Goal: Information Seeking & Learning: Check status

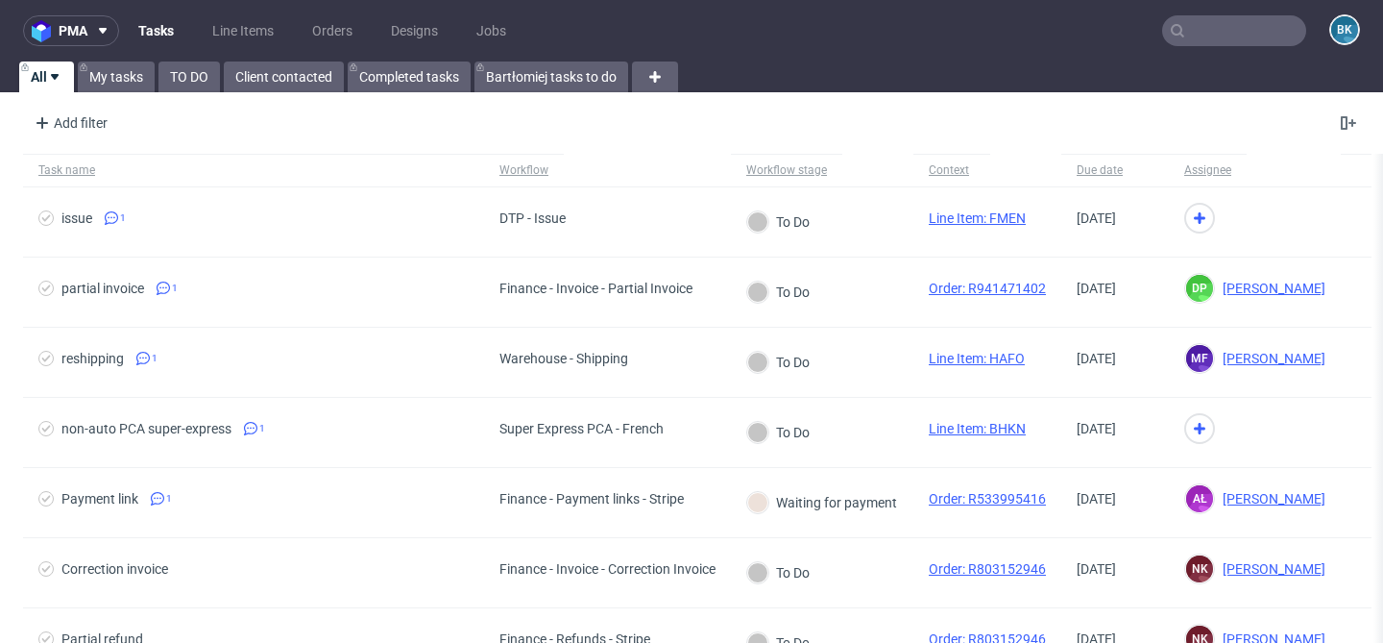
click at [1234, 35] on input "text" at bounding box center [1234, 30] width 144 height 31
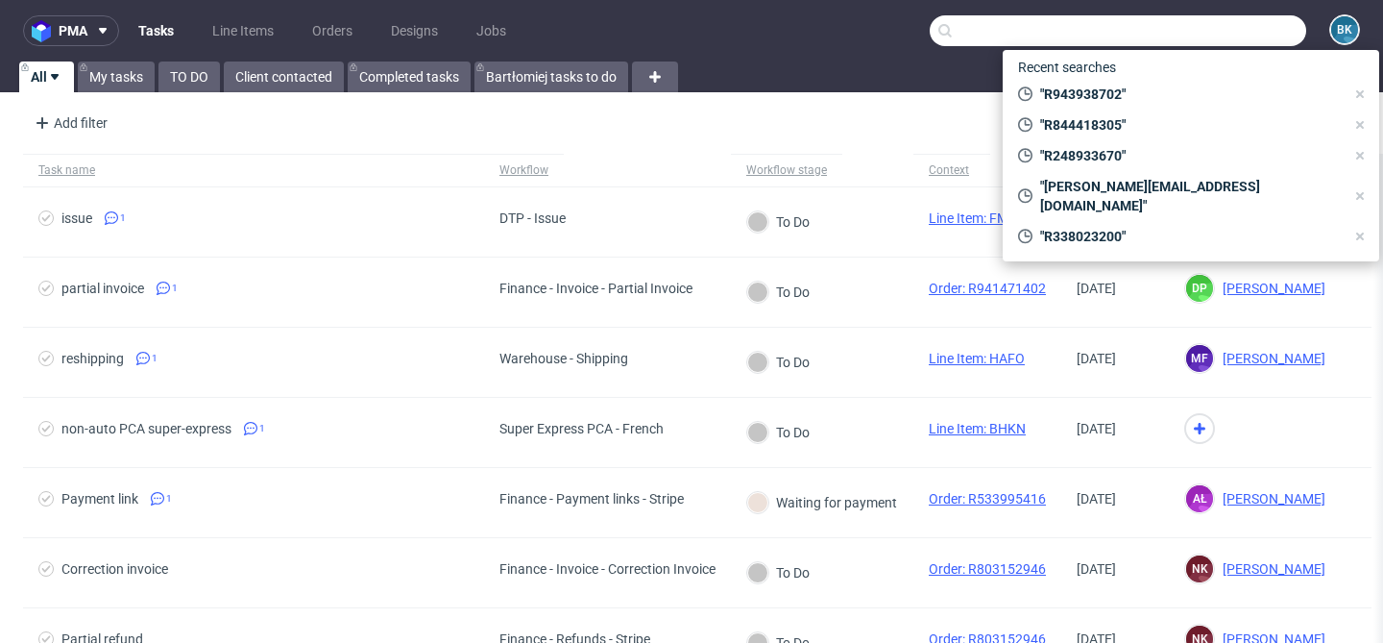
paste input "R338023200"
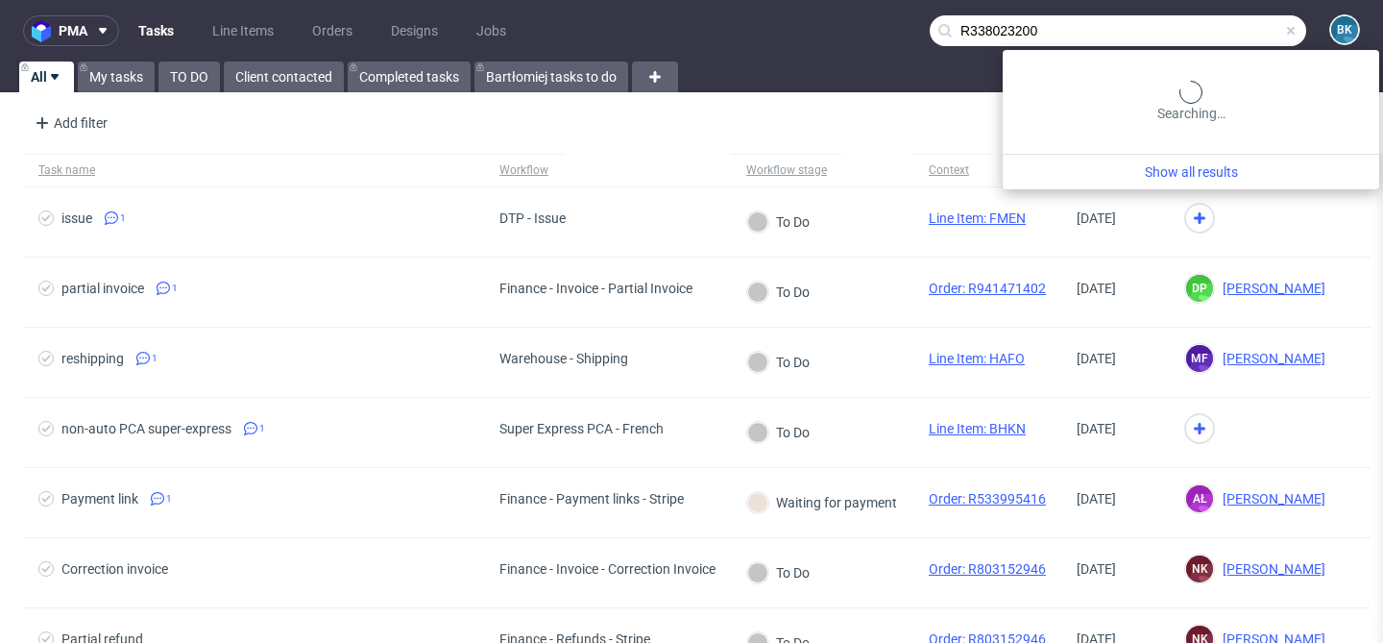
type input "R338023200"
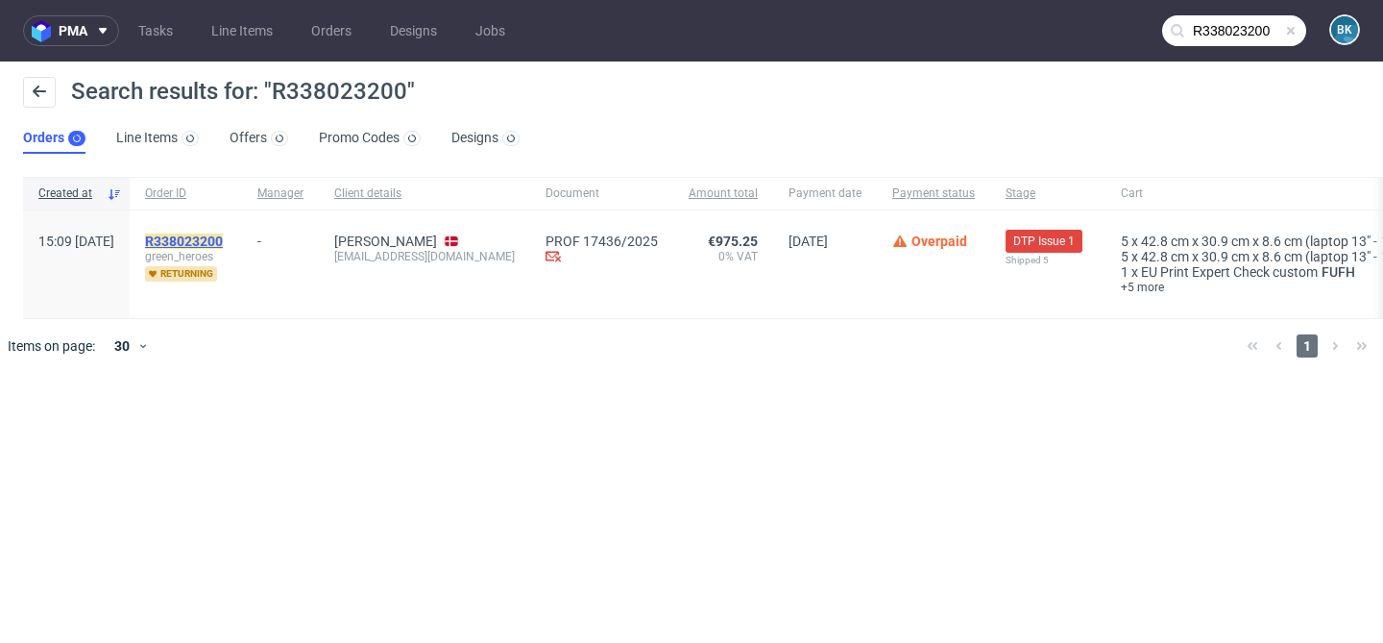
click at [223, 240] on mark "R338023200" at bounding box center [184, 240] width 78 height 15
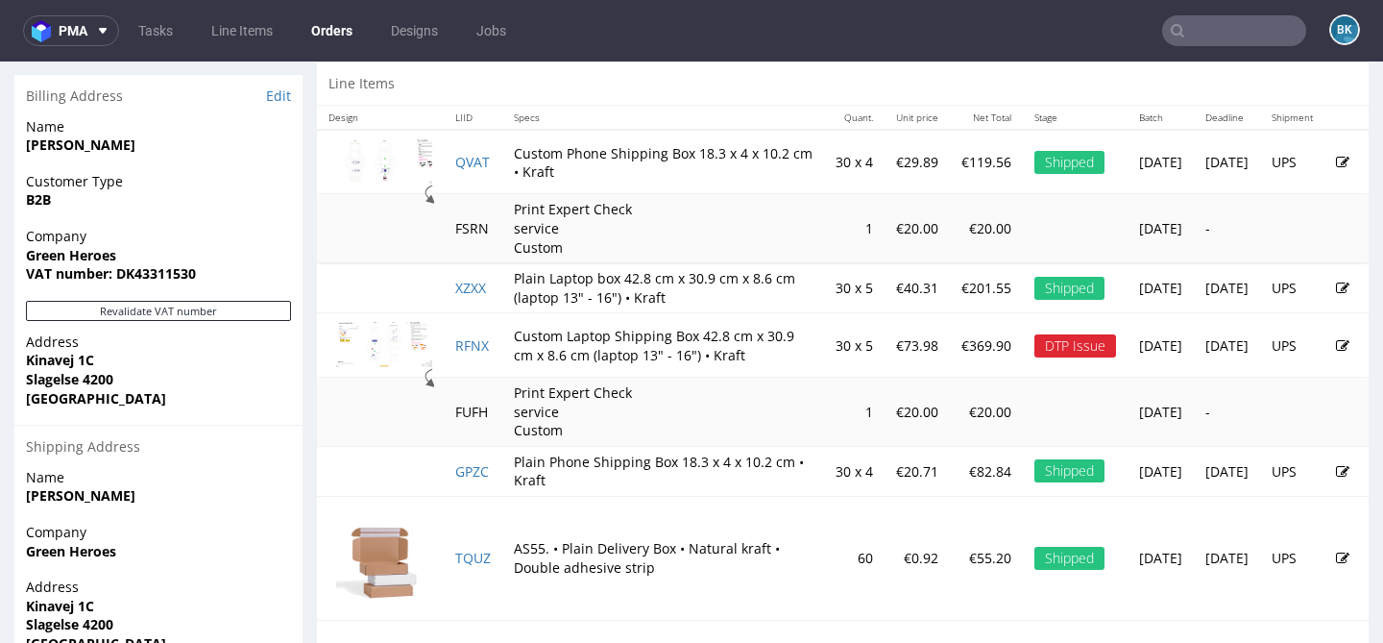
scroll to position [965, 0]
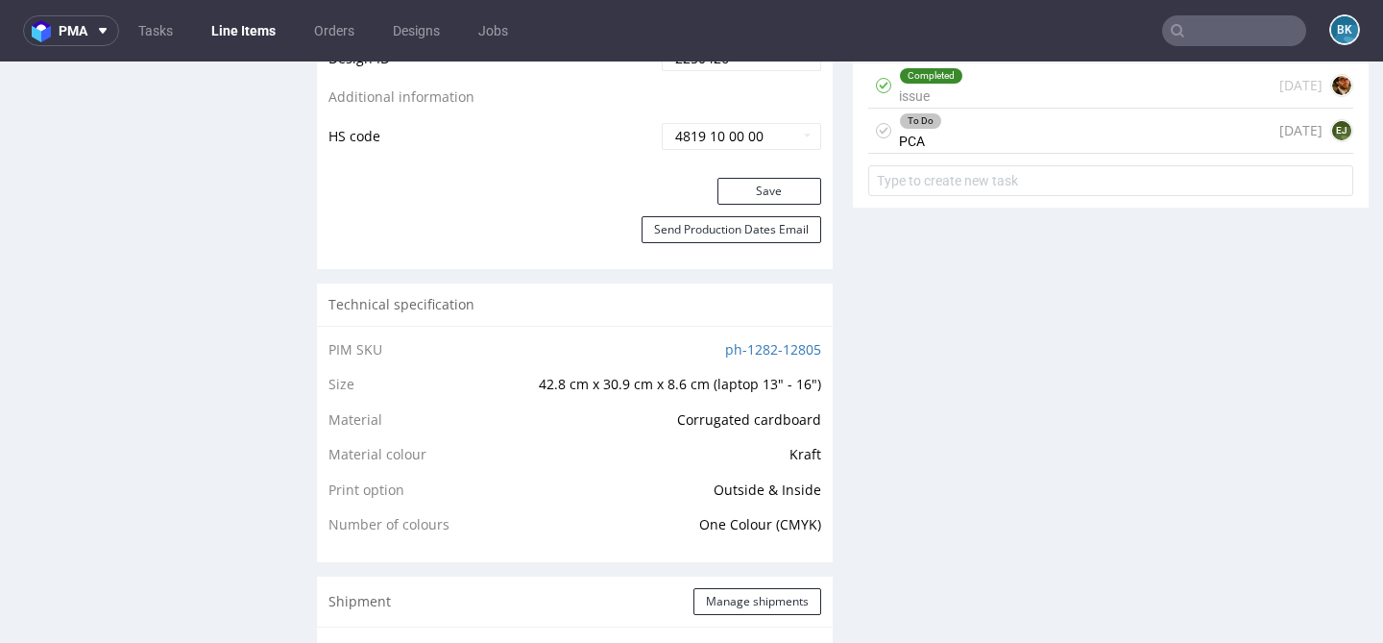
scroll to position [1232, 0]
click at [1005, 96] on div "Completed issue 27 days ago" at bounding box center [1110, 86] width 485 height 45
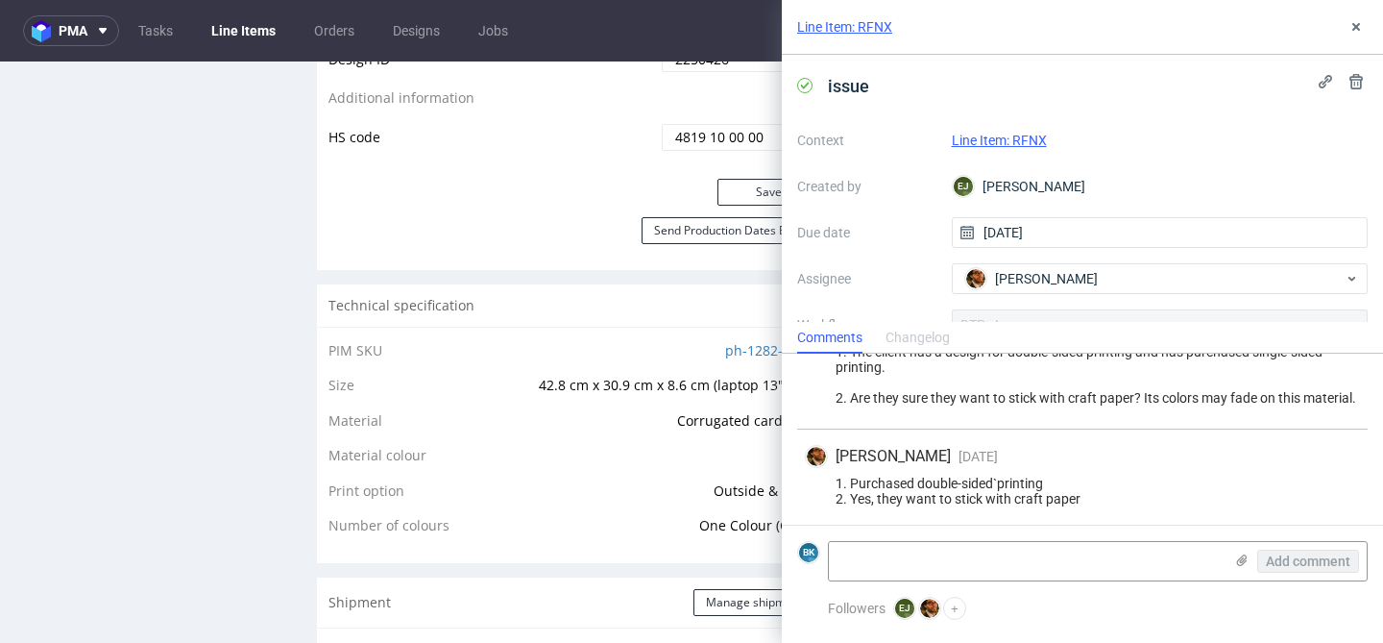
scroll to position [60, 0]
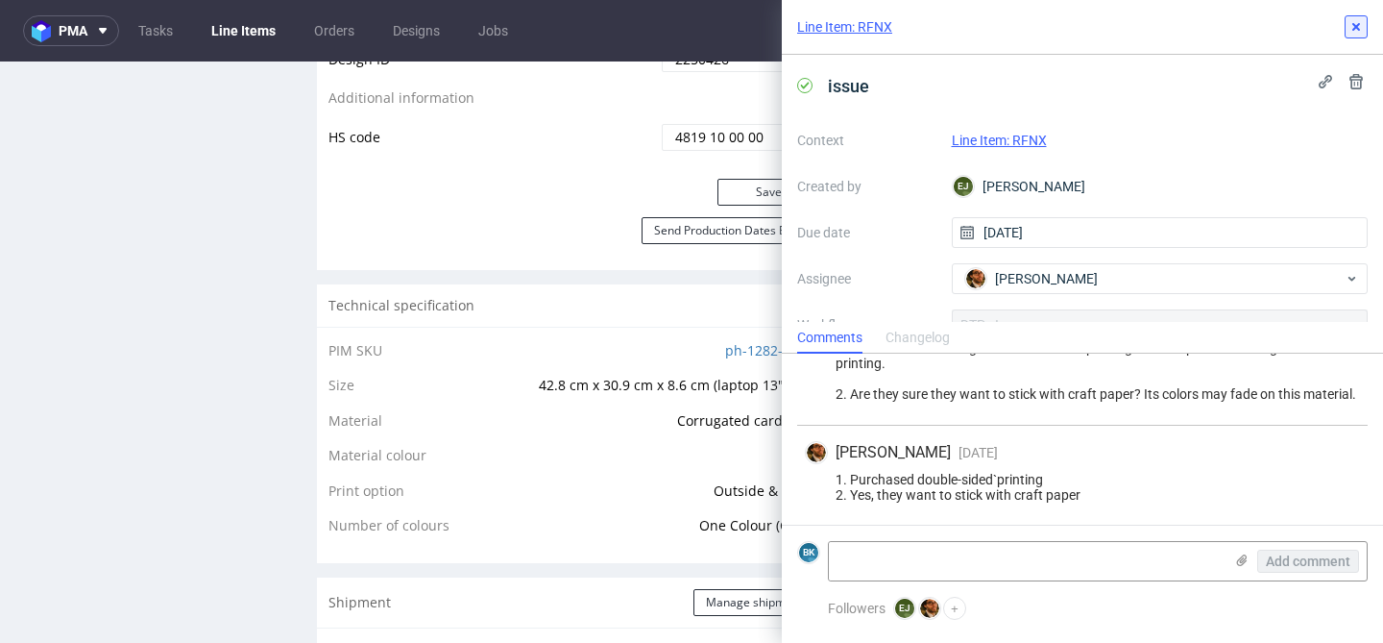
click at [1353, 29] on use at bounding box center [1357, 27] width 8 height 8
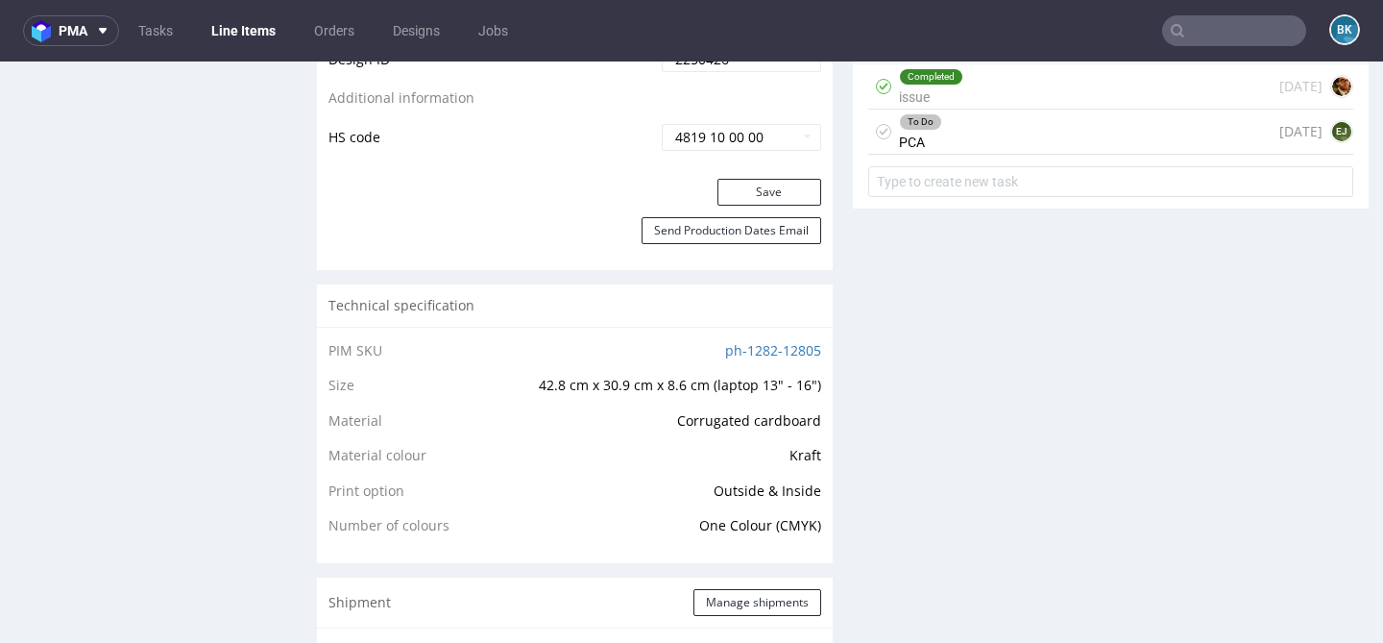
click at [1002, 155] on div "To Do PCA 12 days ago EJ" at bounding box center [1110, 132] width 485 height 45
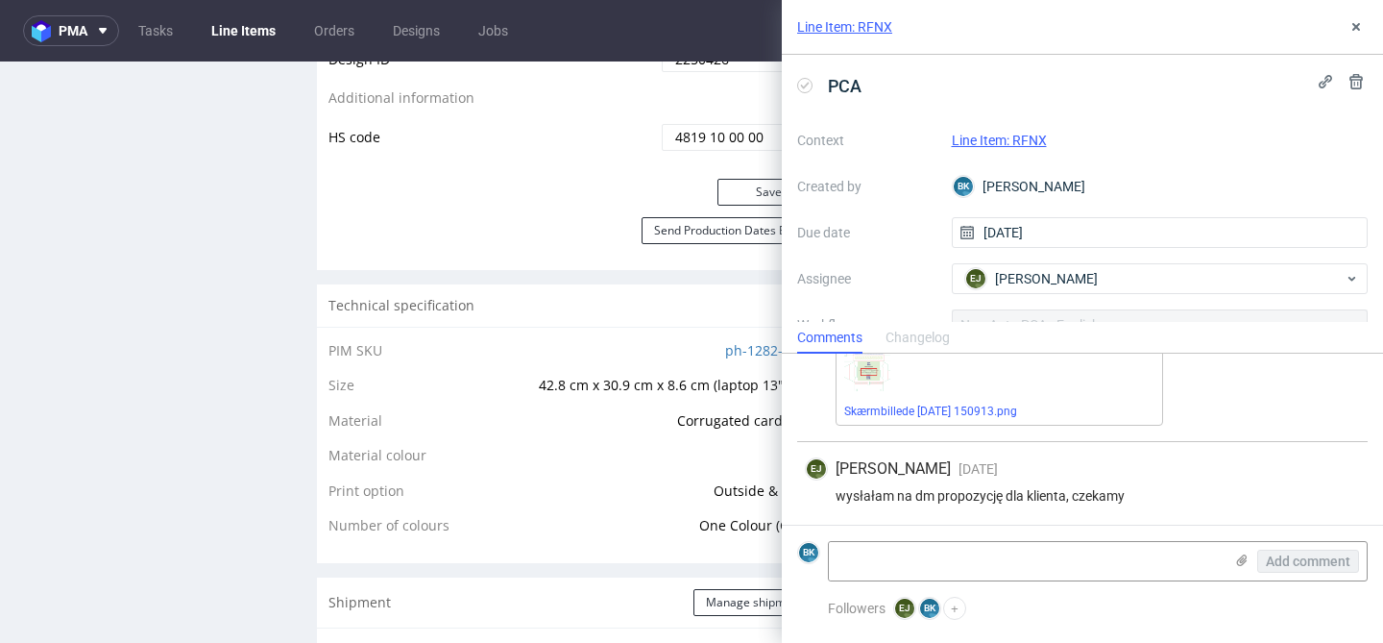
scroll to position [322, 0]
click at [1360, 25] on icon at bounding box center [1356, 26] width 15 height 15
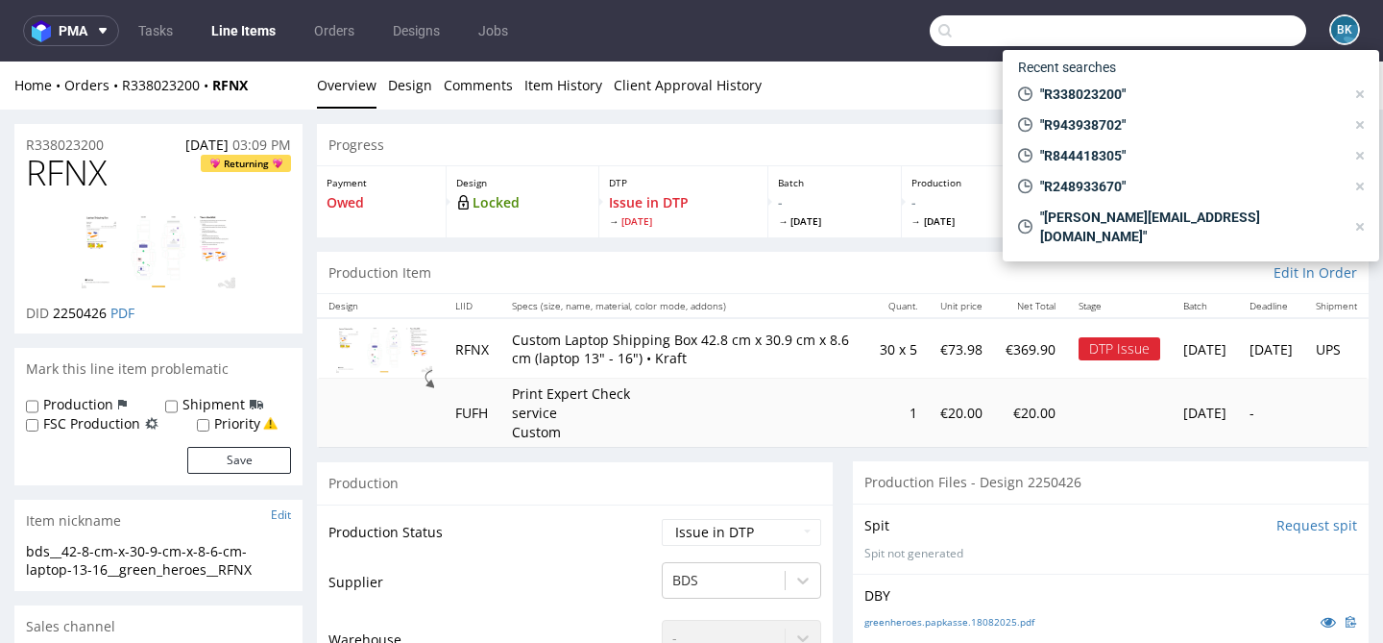
click at [1215, 28] on input "text" at bounding box center [1118, 30] width 377 height 31
paste input "R635785603"
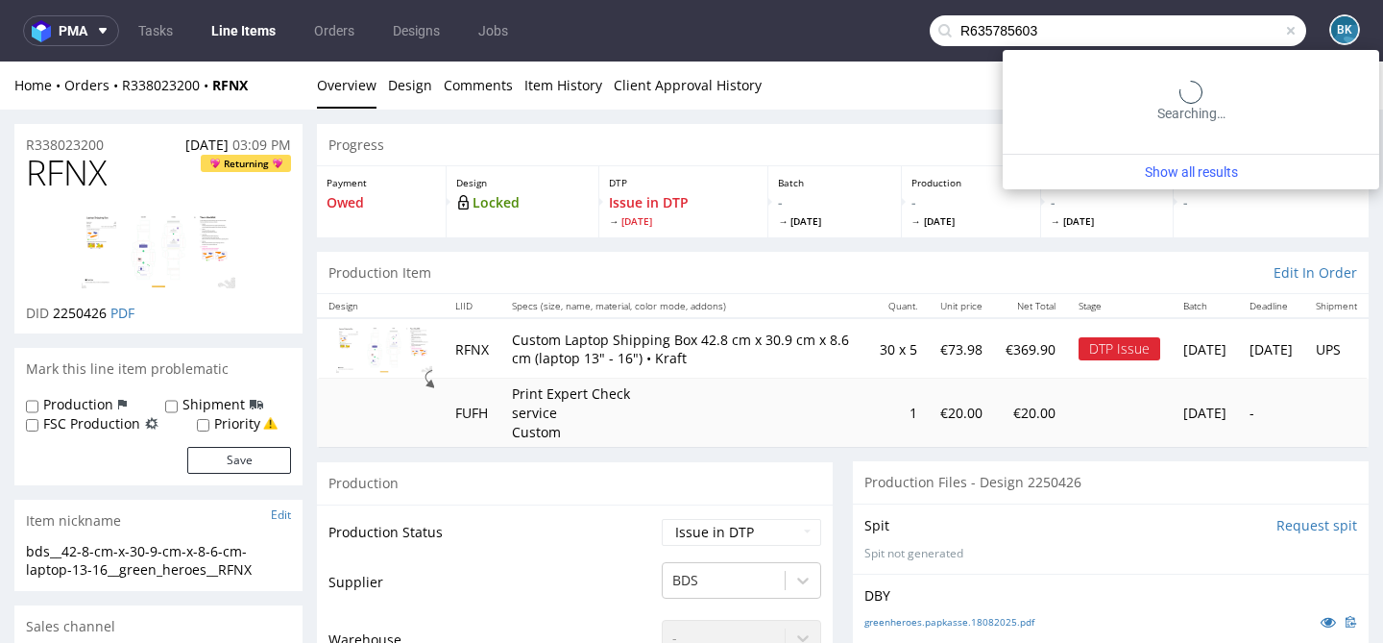
type input "R635785603"
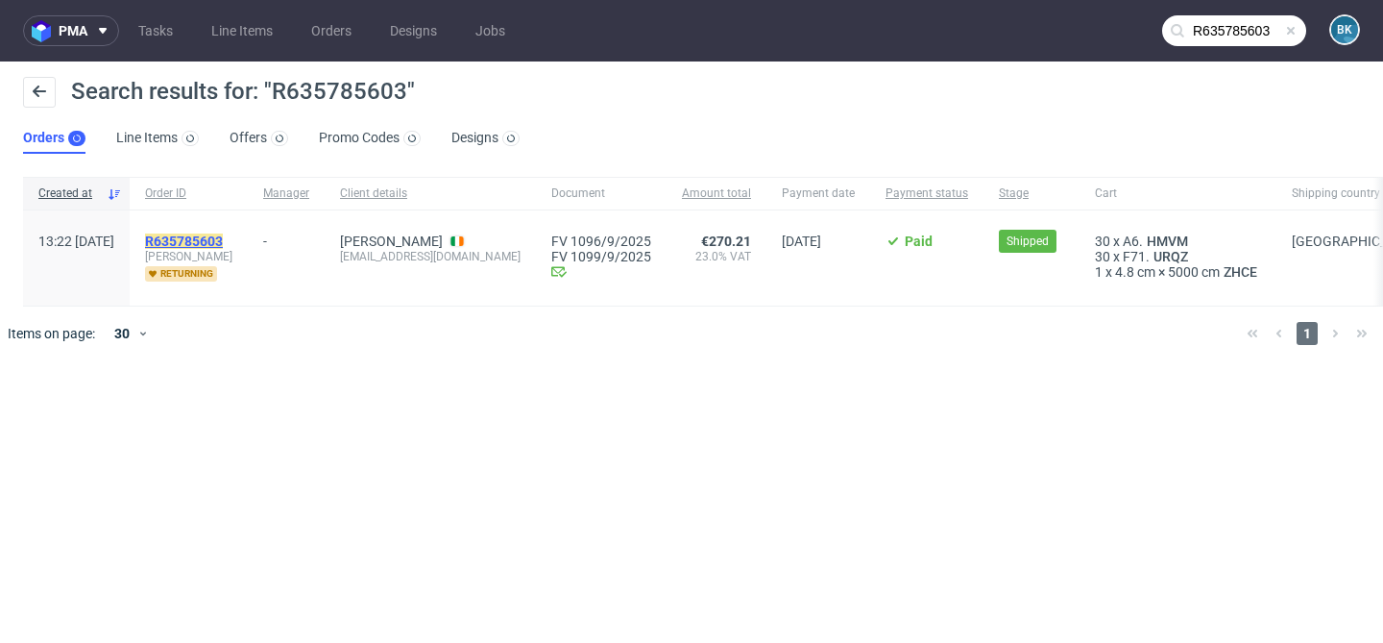
click at [223, 239] on mark "R635785603" at bounding box center [184, 240] width 78 height 15
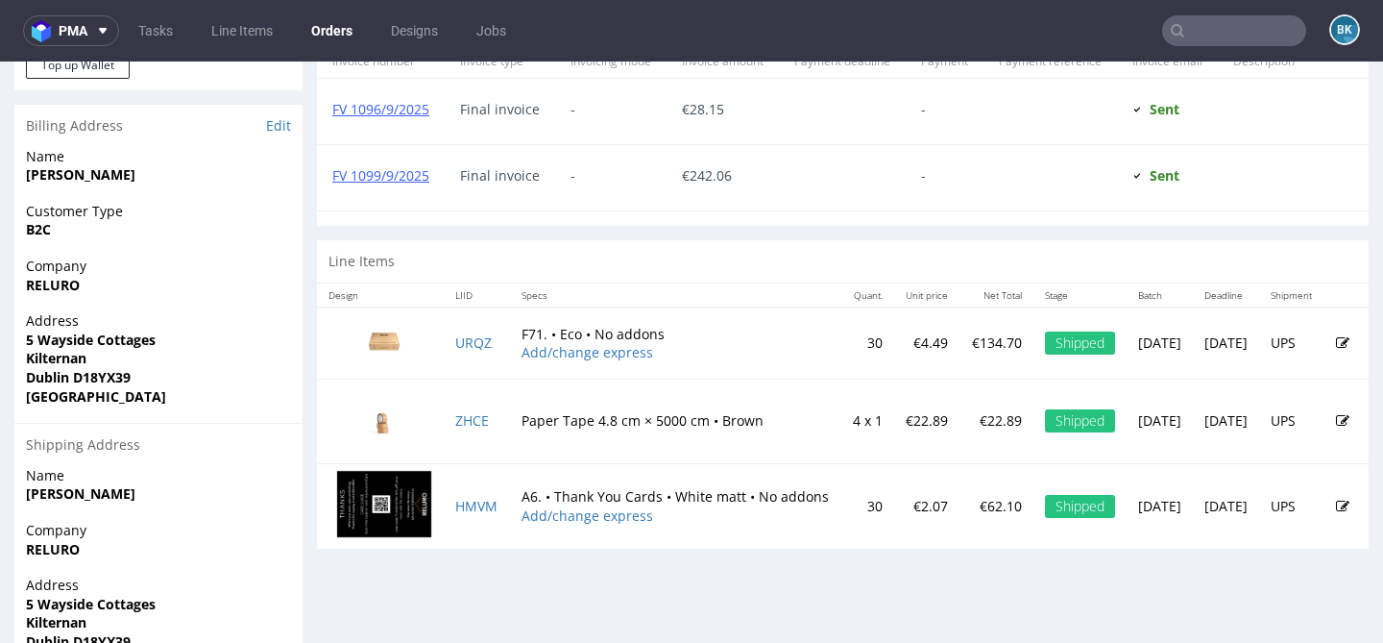
scroll to position [1075, 0]
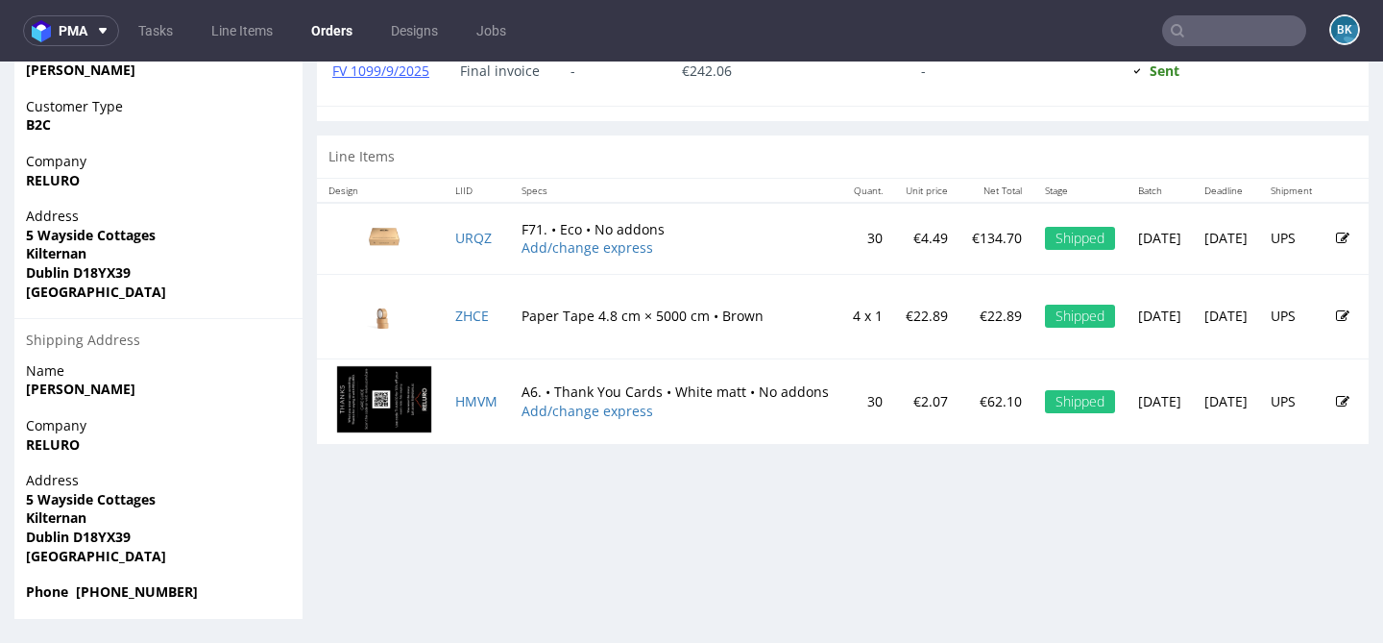
click at [1245, 31] on input "text" at bounding box center [1234, 30] width 144 height 31
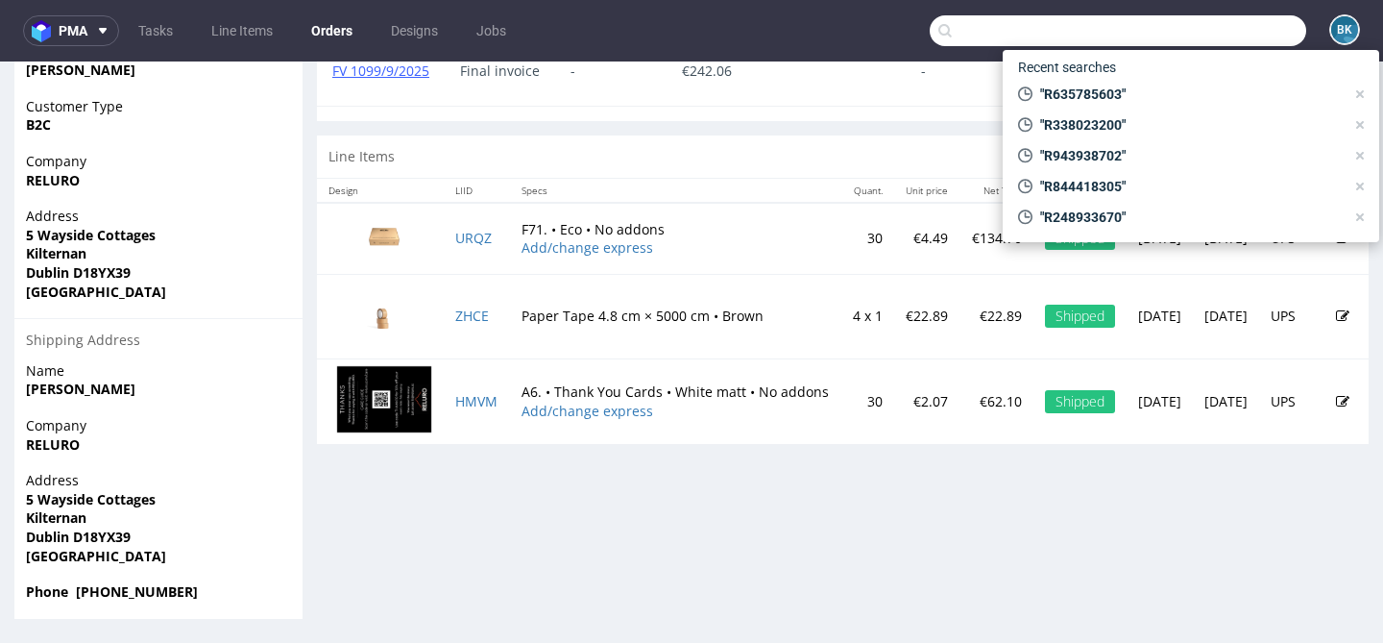
paste input "R997139994"
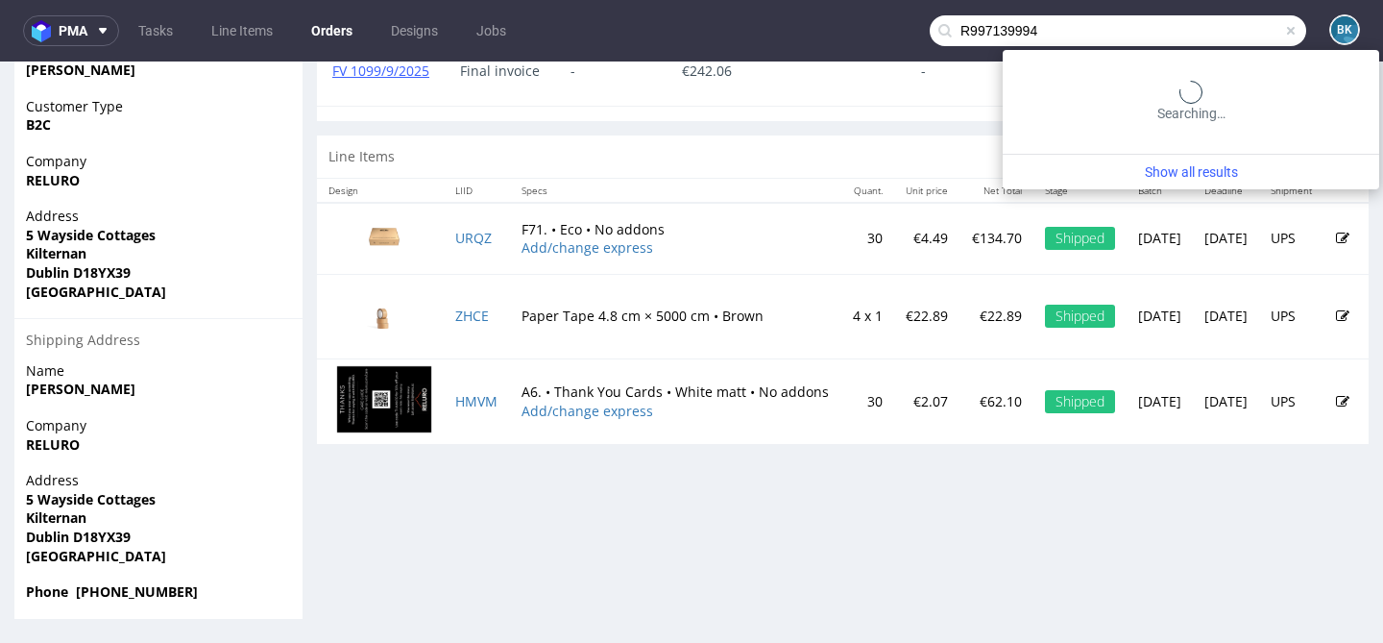
type input "R997139994"
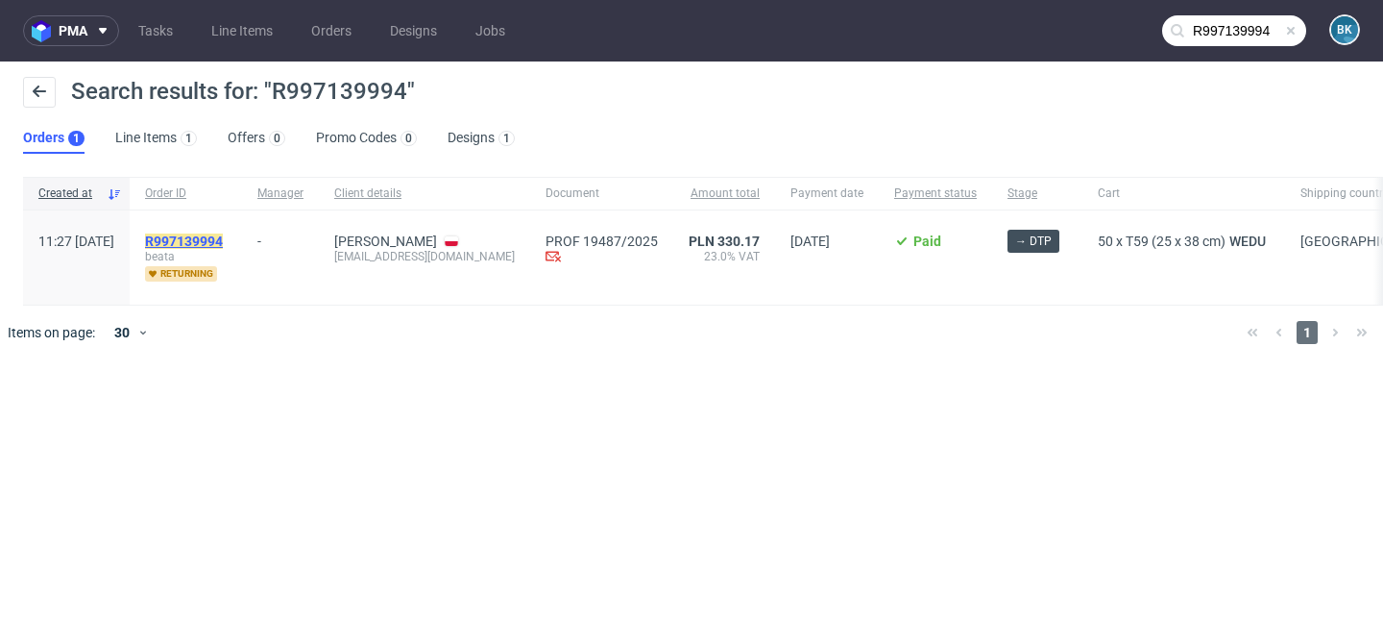
click at [223, 236] on mark "R997139994" at bounding box center [184, 240] width 78 height 15
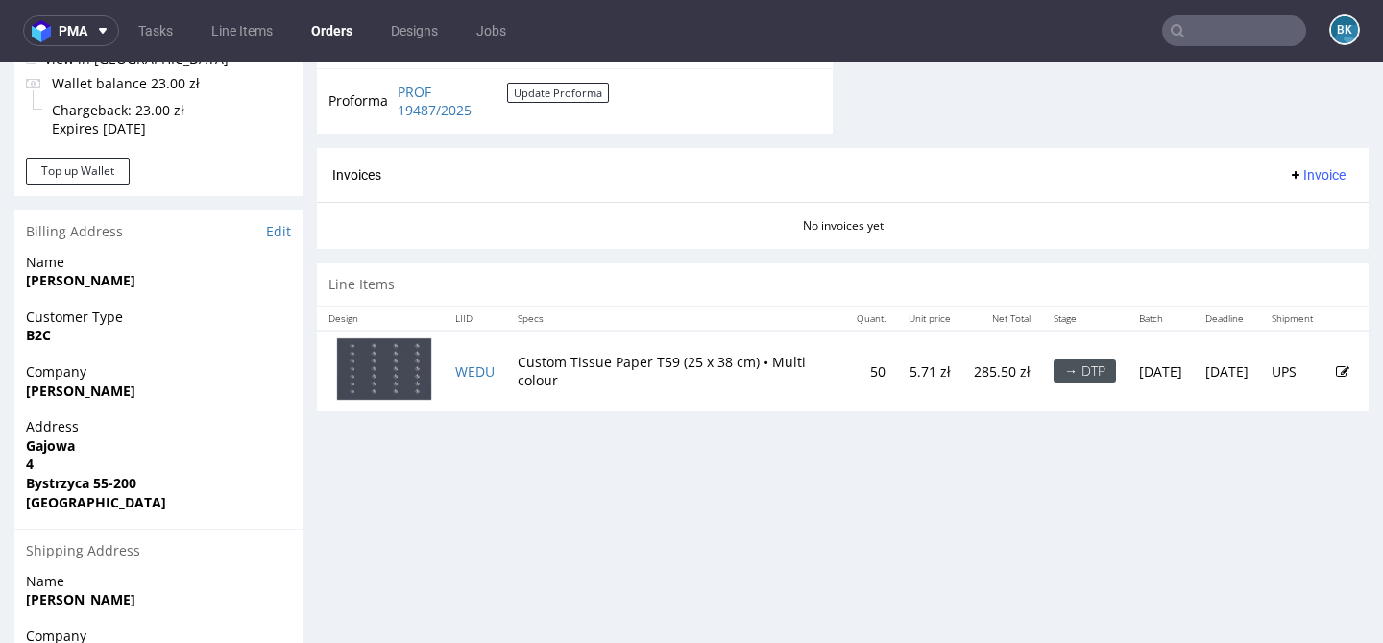
scroll to position [812, 0]
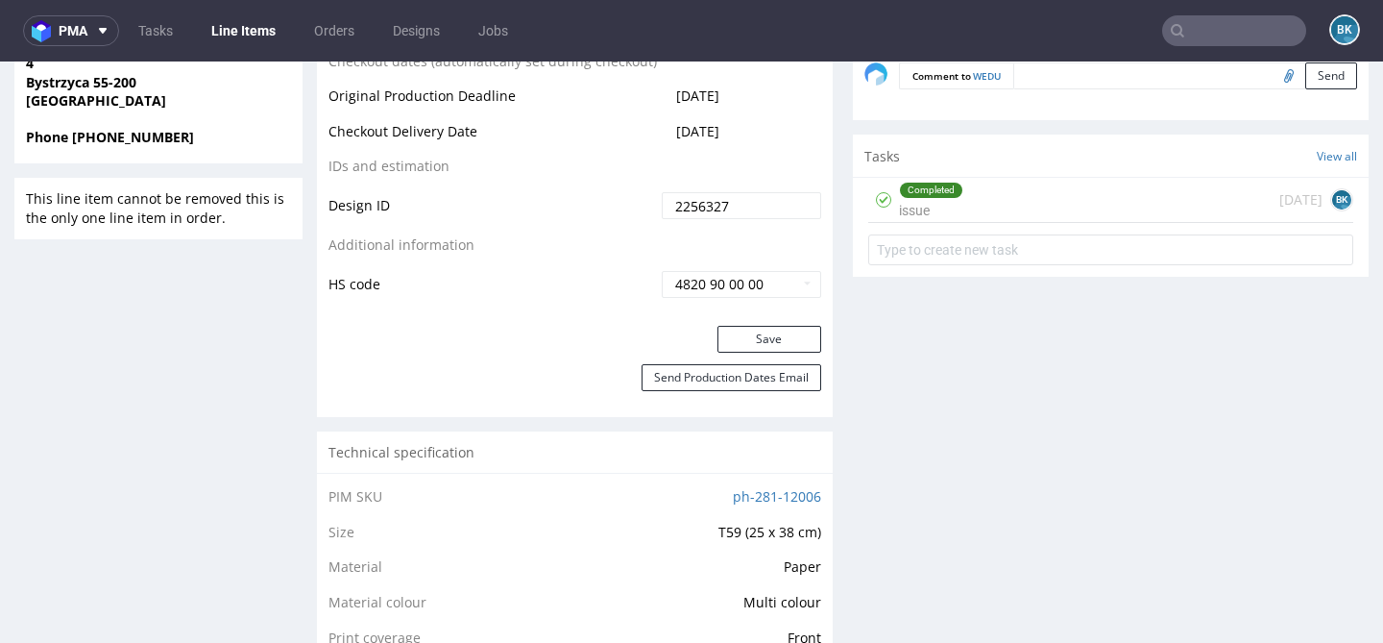
scroll to position [989, 0]
click at [1212, 32] on input "text" at bounding box center [1234, 30] width 144 height 31
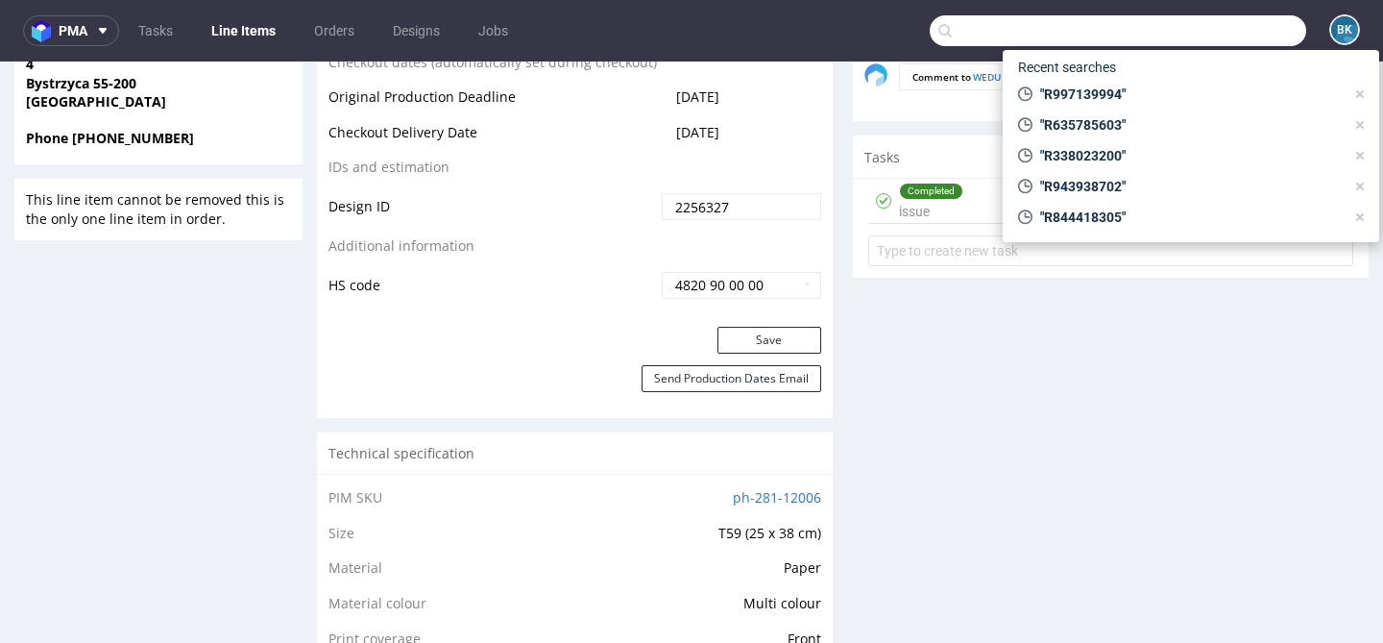
paste input "F99C8H4628"
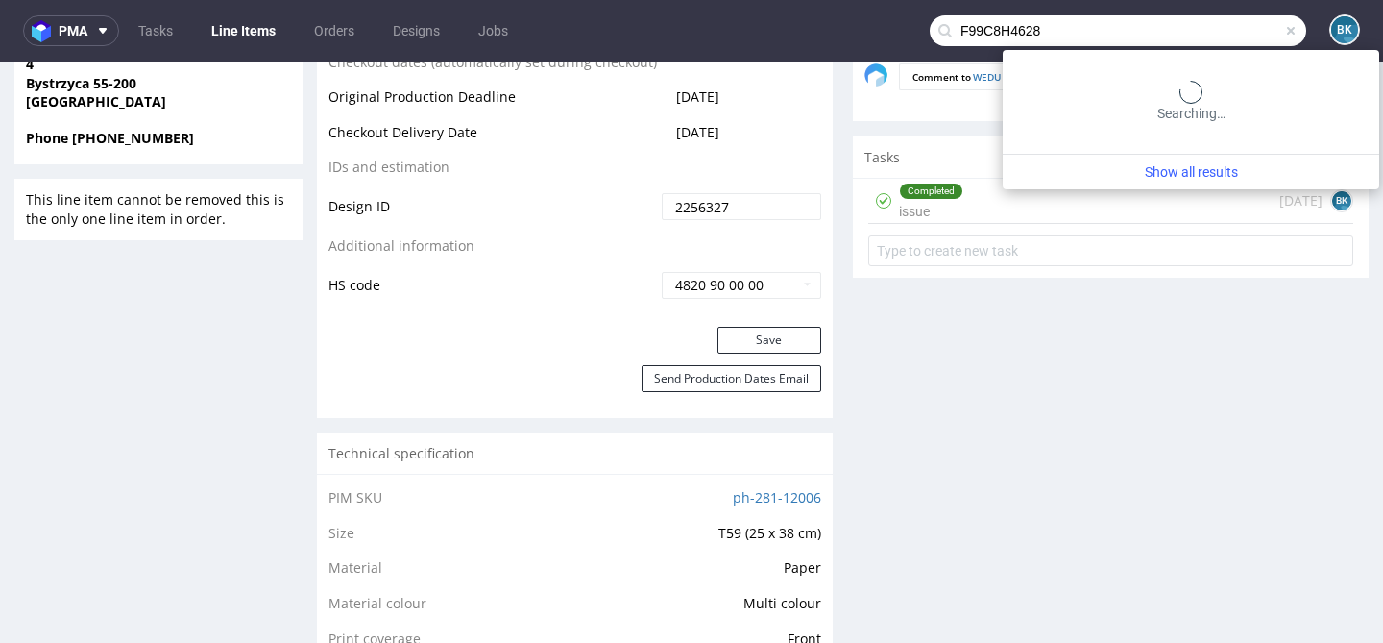
type input "F99C8H4628"
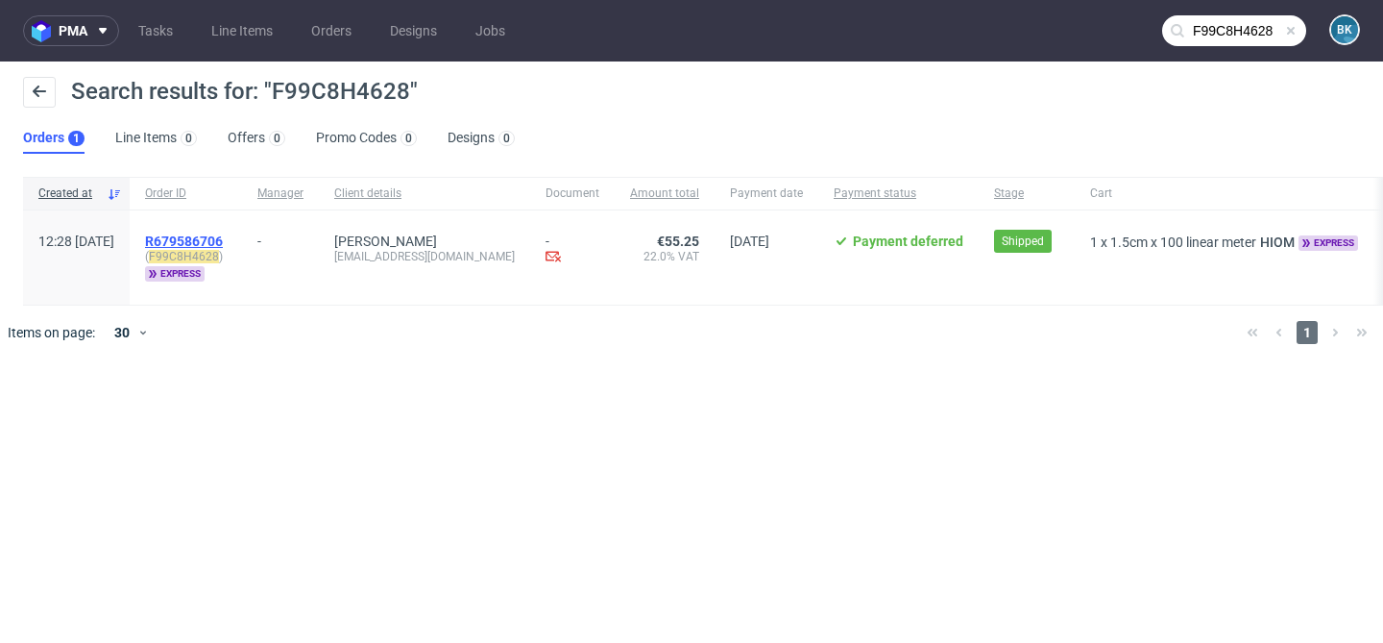
click at [223, 233] on span "R679586706" at bounding box center [184, 240] width 78 height 15
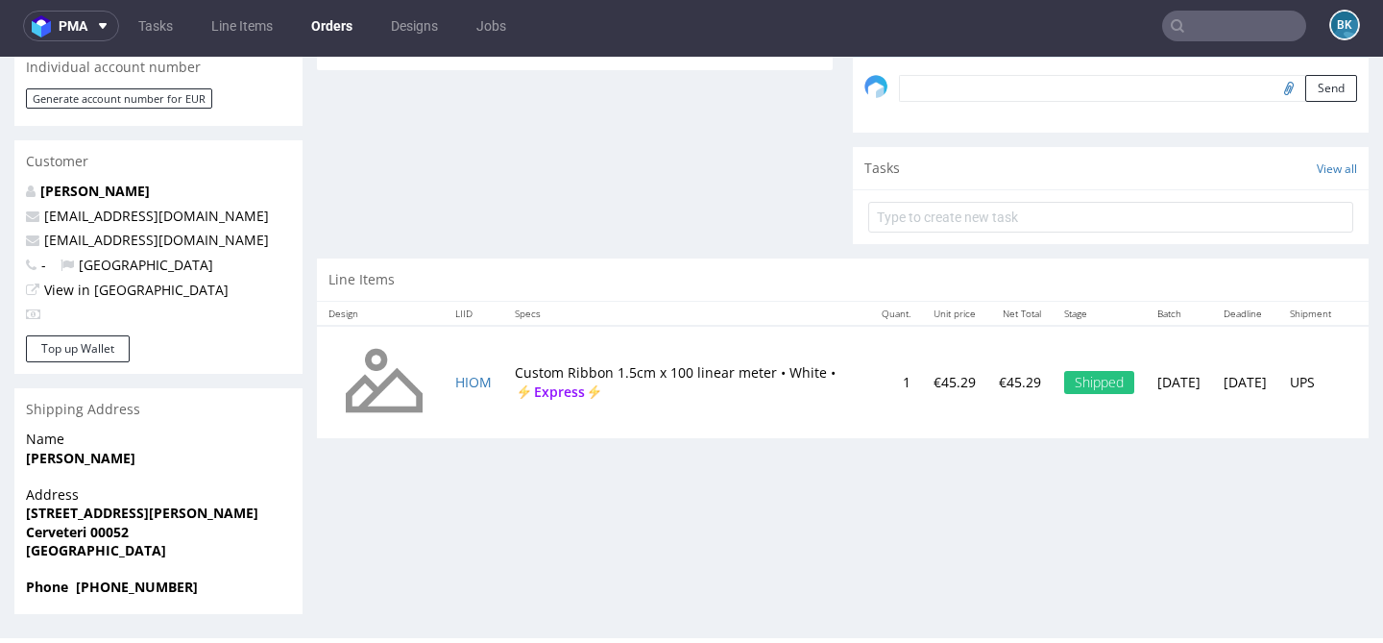
scroll to position [4, 0]
click at [1210, 35] on input "text" at bounding box center [1234, 27] width 144 height 31
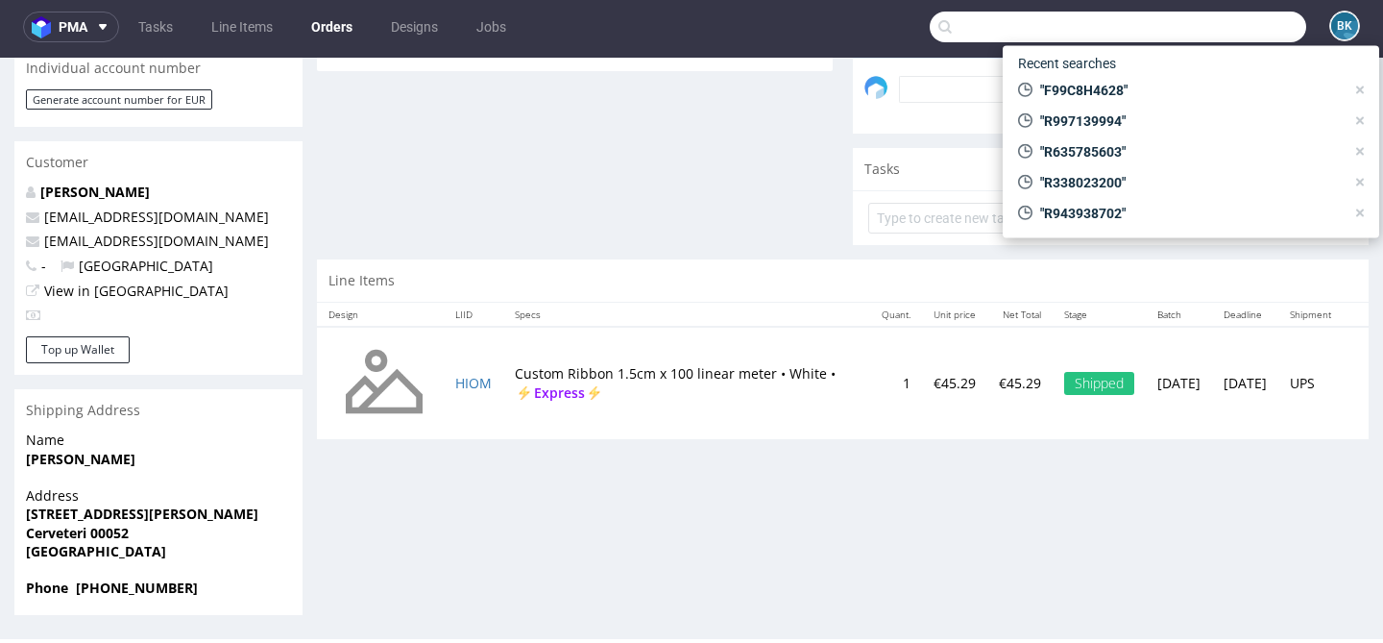
paste input "VP_PHWJD7CC"
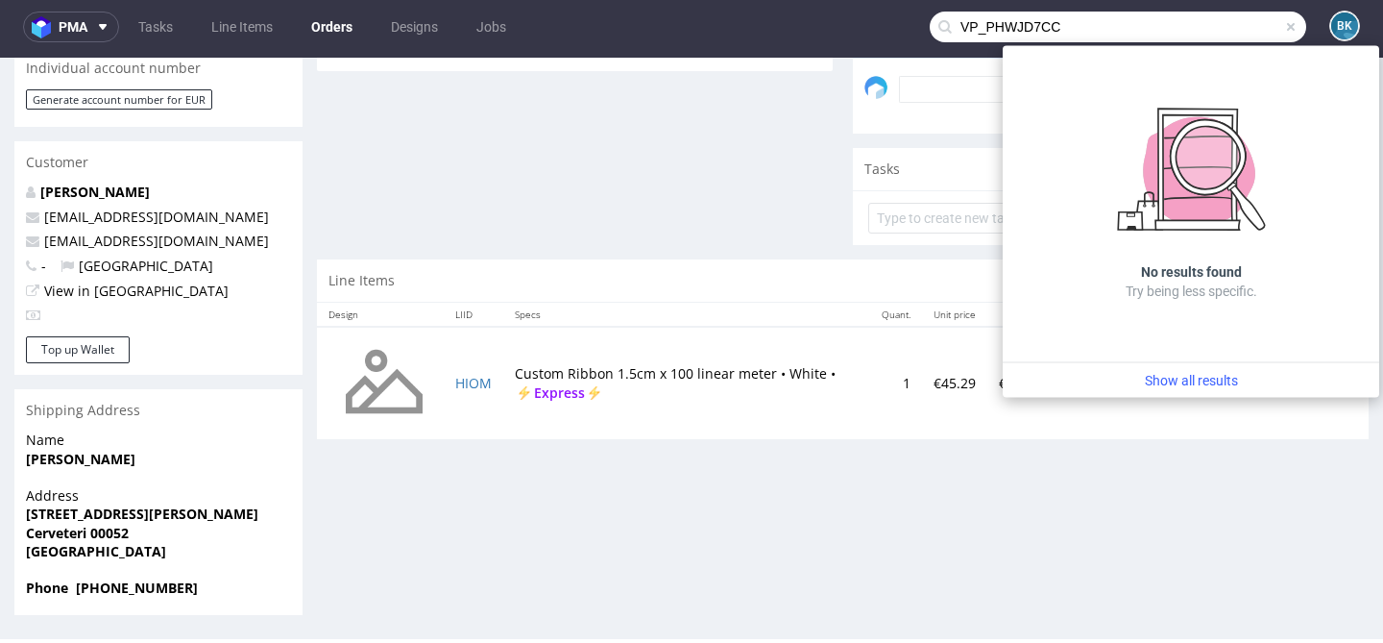
drag, startPoint x: 976, startPoint y: 27, endPoint x: 922, endPoint y: 27, distance: 53.8
click at [930, 27] on div "VP_PHWJD7CC" at bounding box center [1118, 27] width 377 height 31
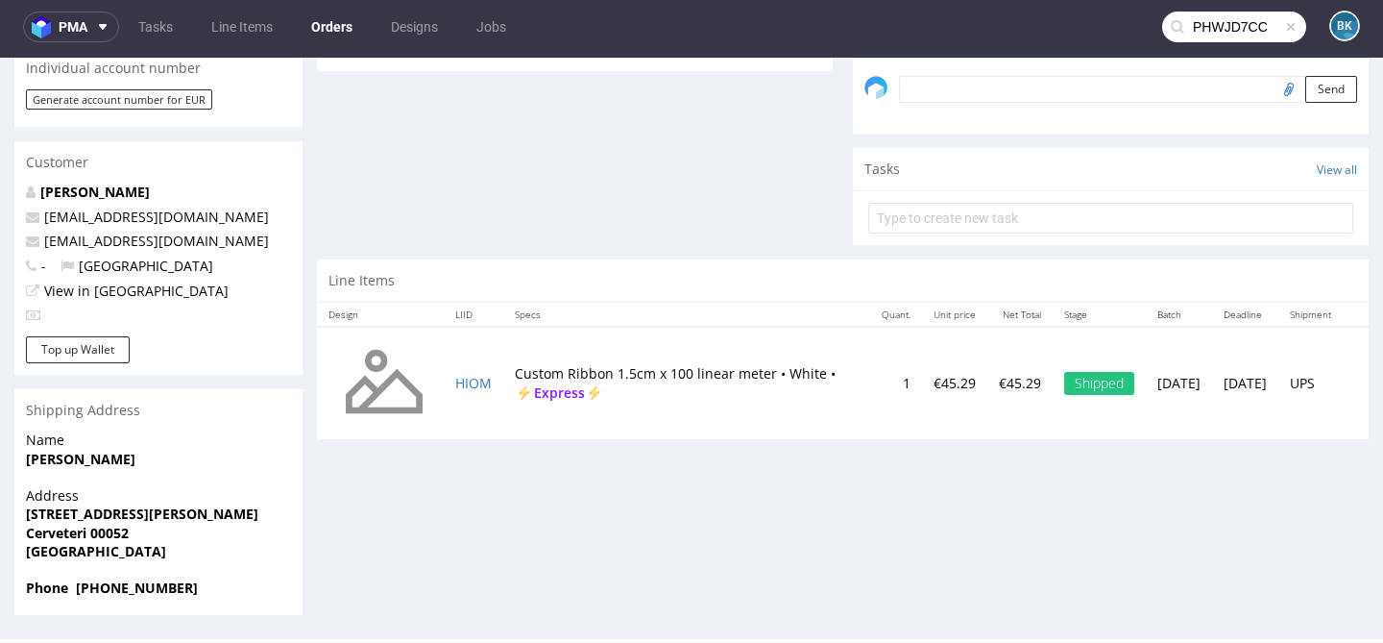
type input "PHWJD7CC"
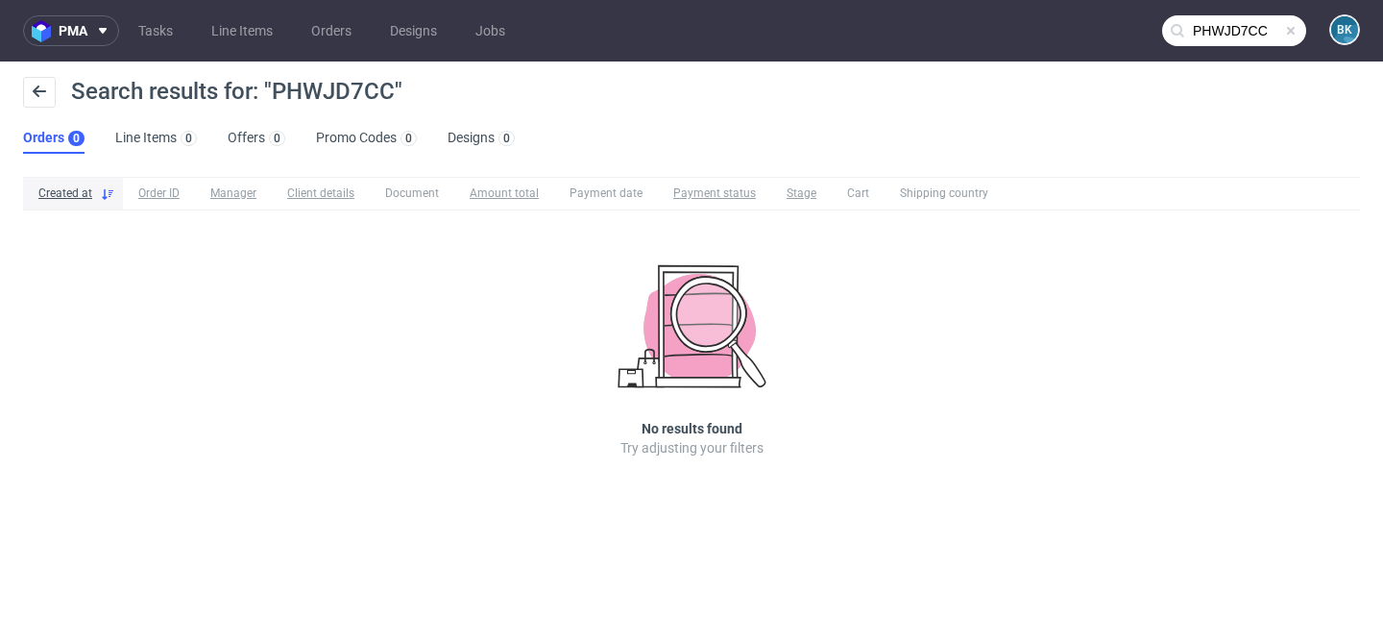
click at [1295, 29] on span at bounding box center [1290, 30] width 15 height 15
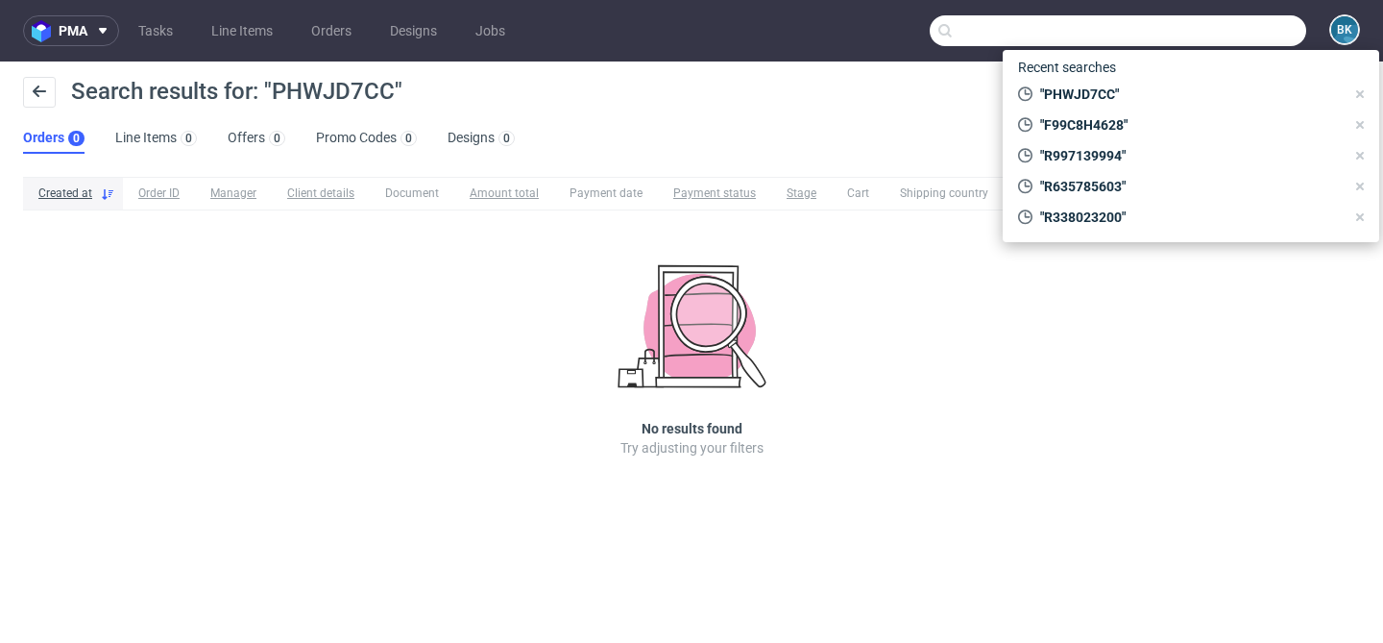
click at [1235, 29] on input "text" at bounding box center [1118, 30] width 377 height 31
paste input "F99C8H4628"
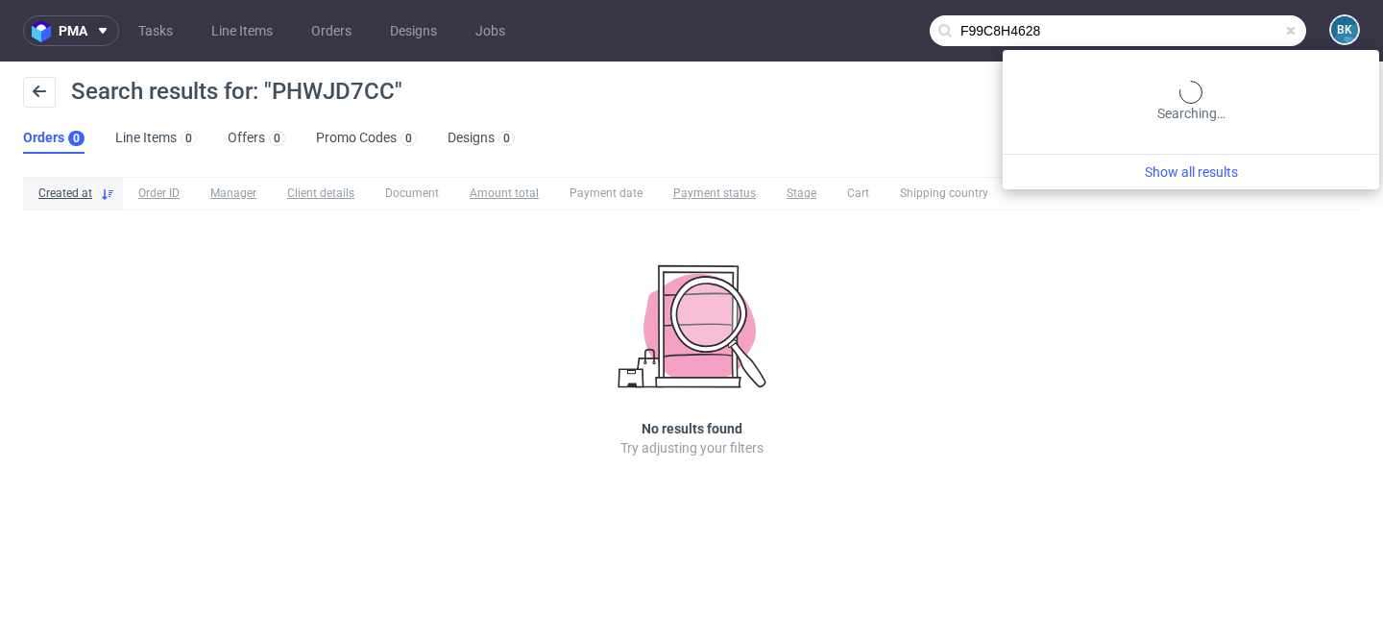
type input "F99C8H4628"
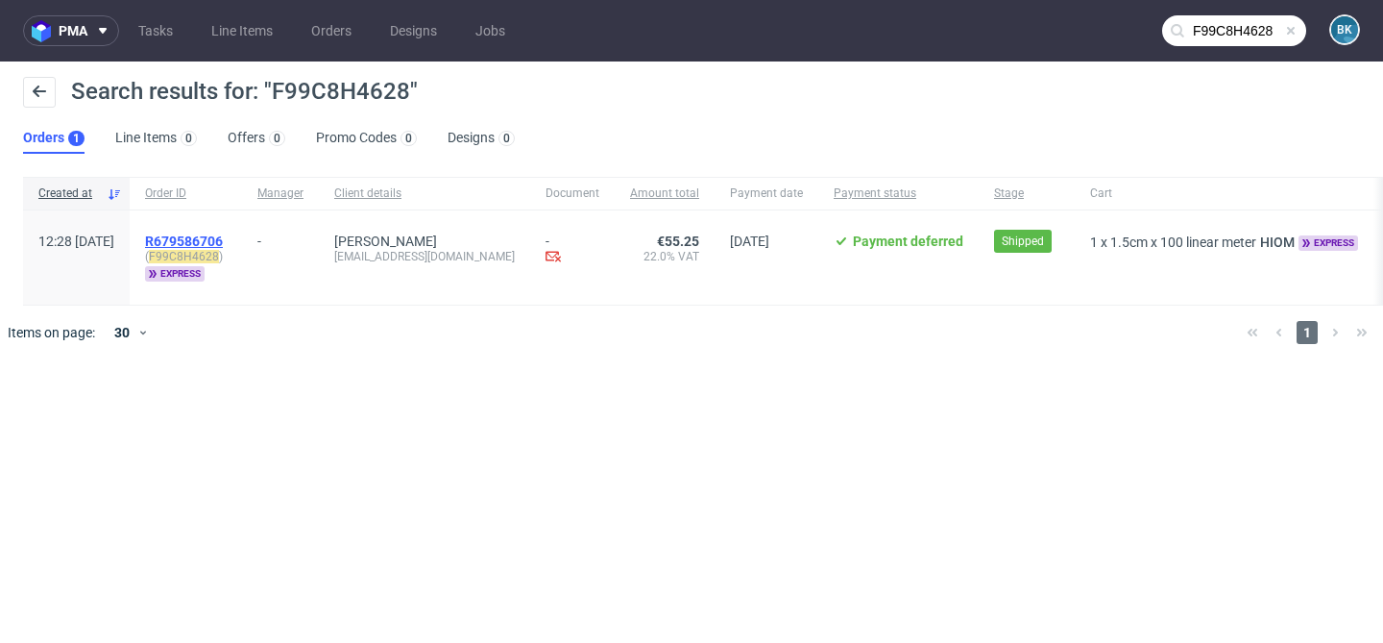
click at [223, 238] on span "R679586706" at bounding box center [184, 240] width 78 height 15
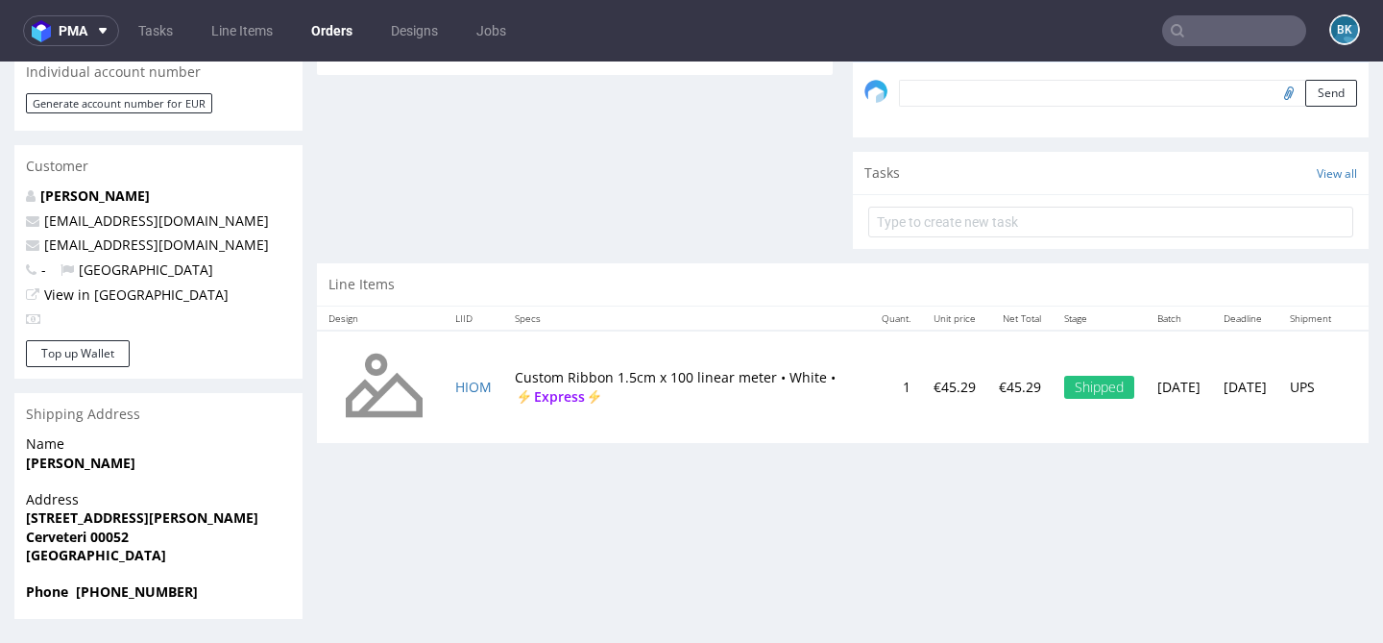
scroll to position [5, 0]
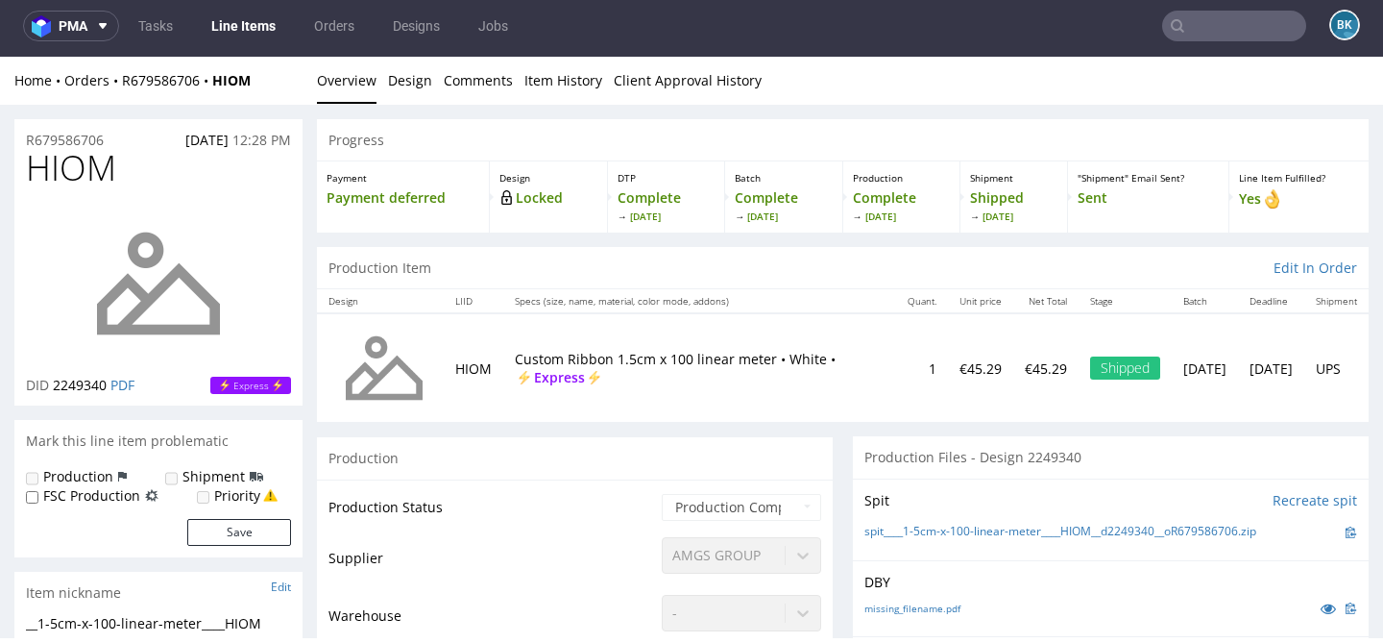
click at [1221, 21] on input "text" at bounding box center [1234, 26] width 144 height 31
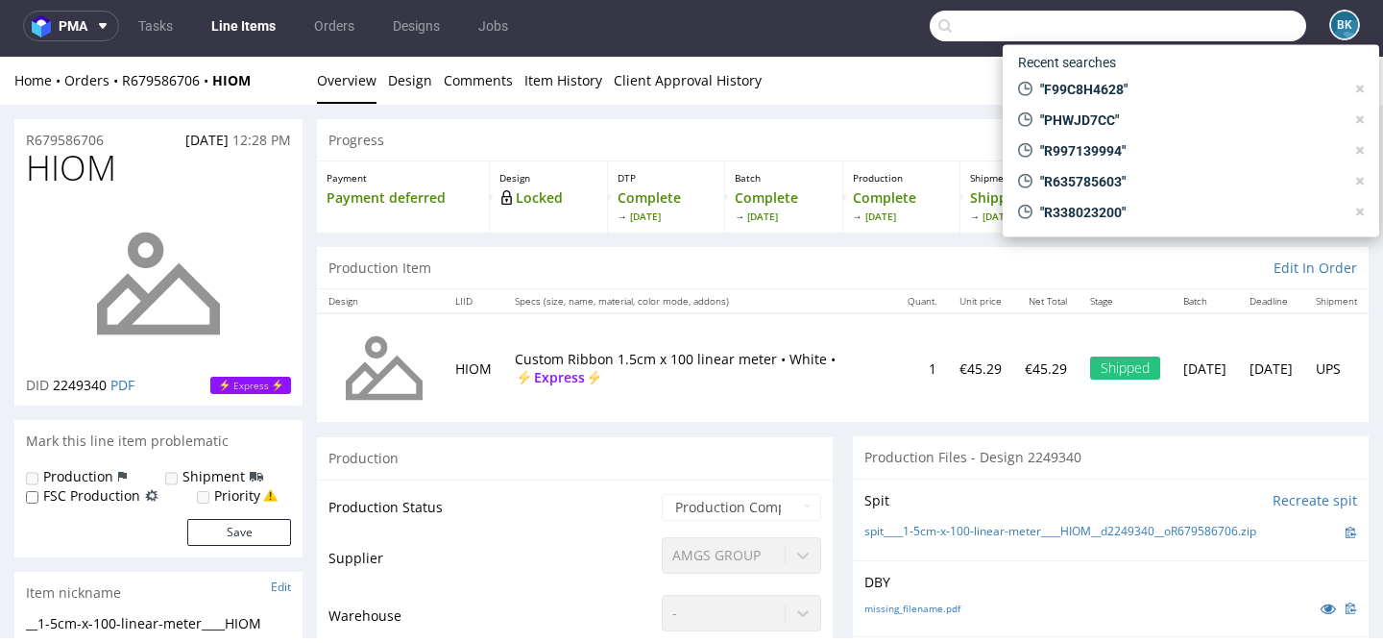
paste input "F99C8H4628"
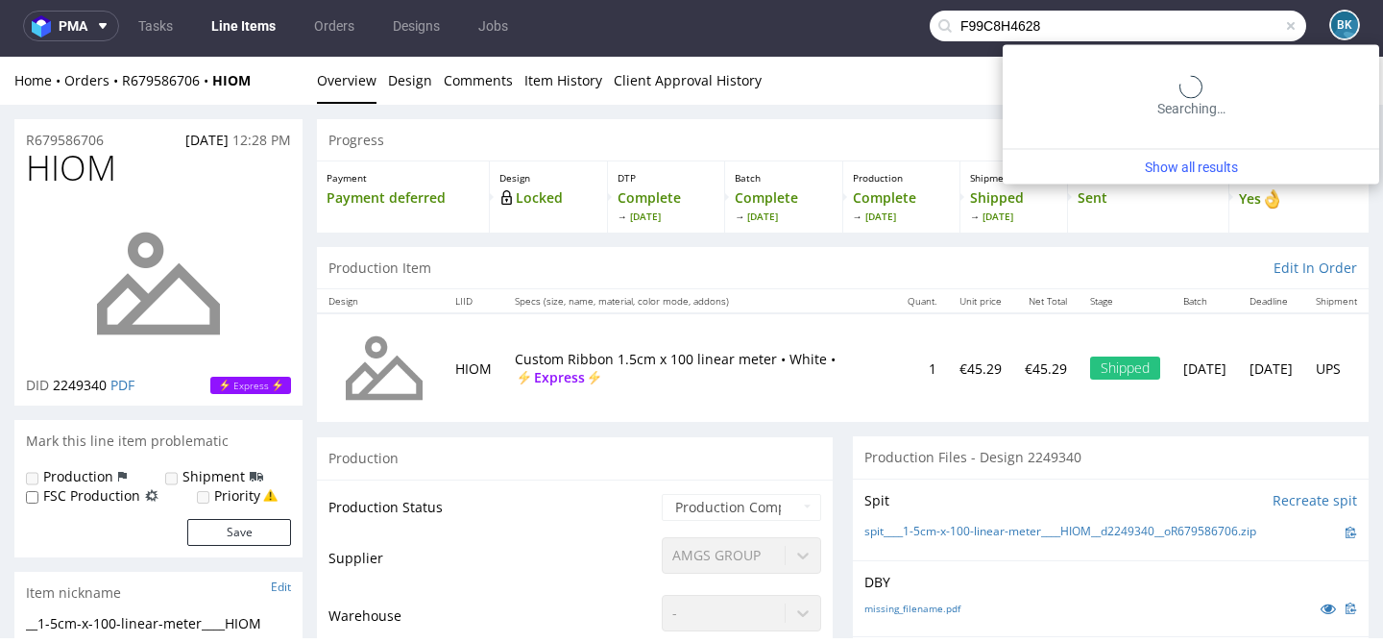
type input "F99C8H4628"
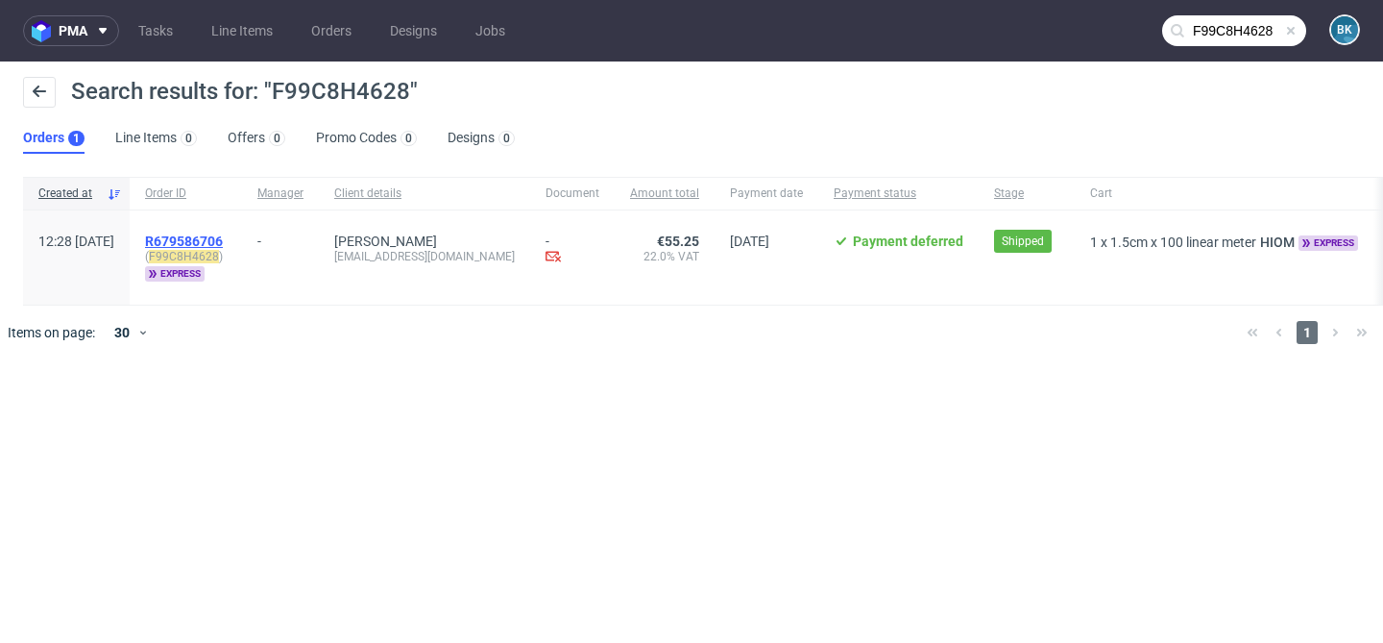
click at [223, 235] on span "R679586706" at bounding box center [184, 240] width 78 height 15
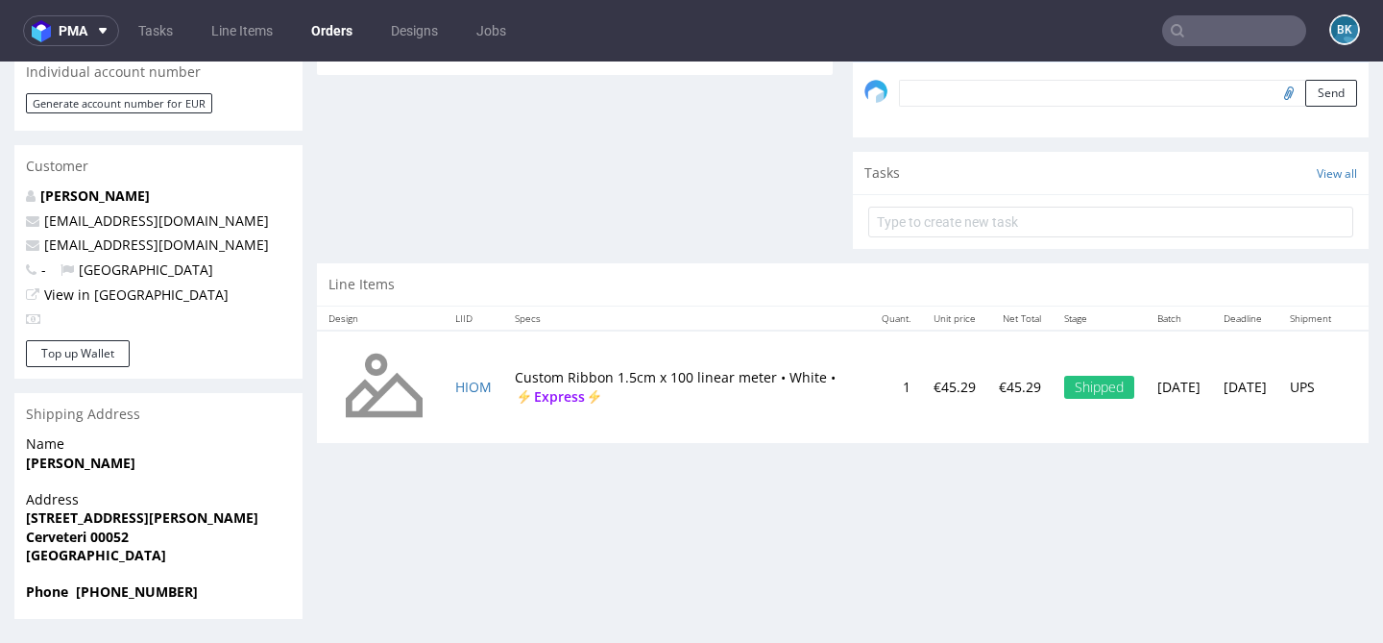
scroll to position [5, 0]
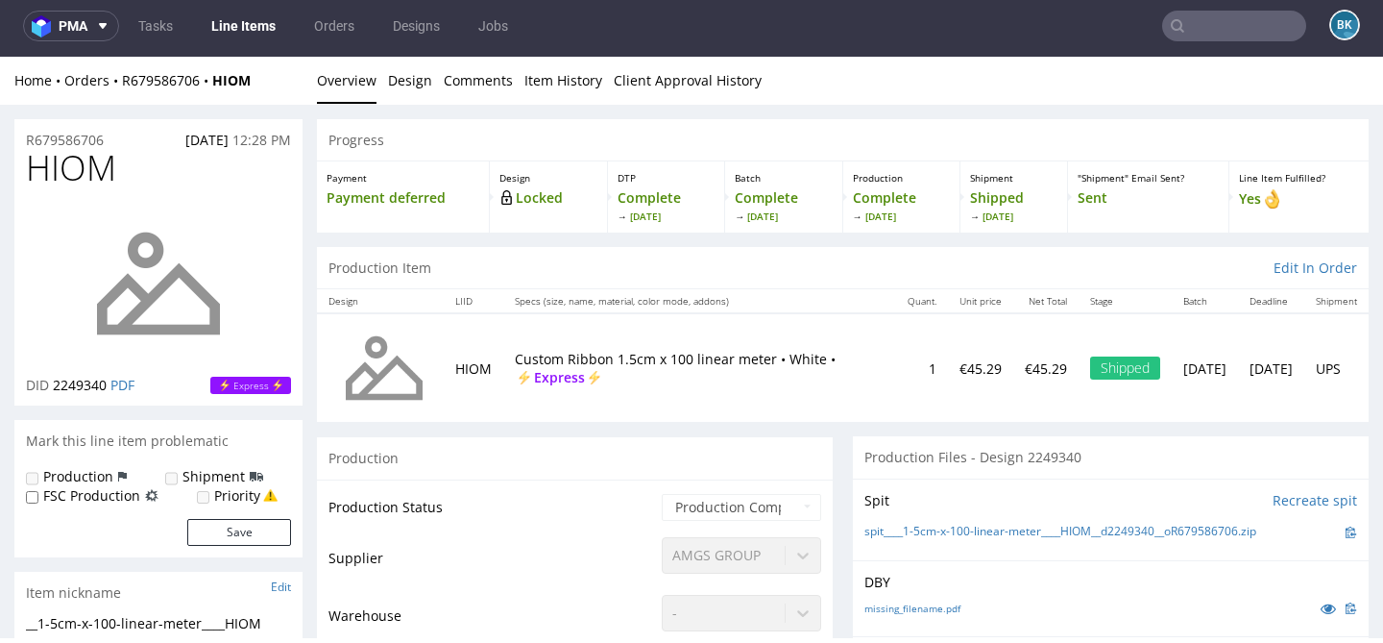
click at [1215, 25] on input "text" at bounding box center [1234, 26] width 144 height 31
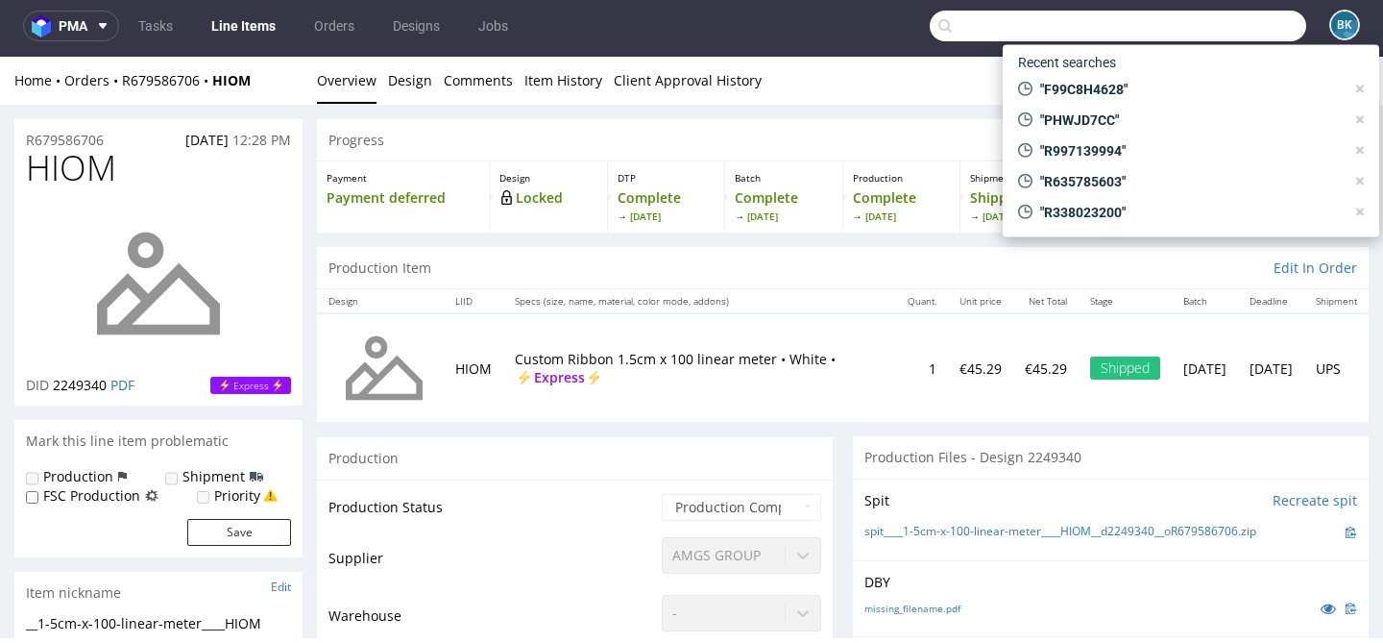
paste input "R997139994"
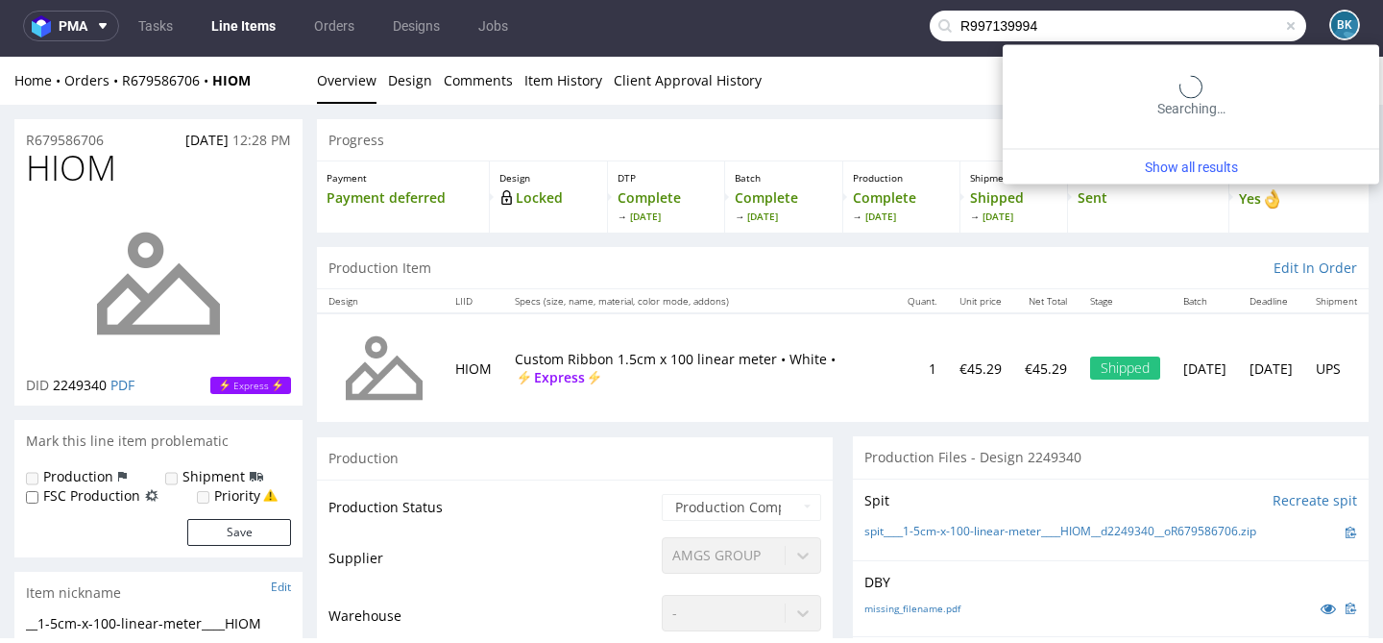
type input "R997139994"
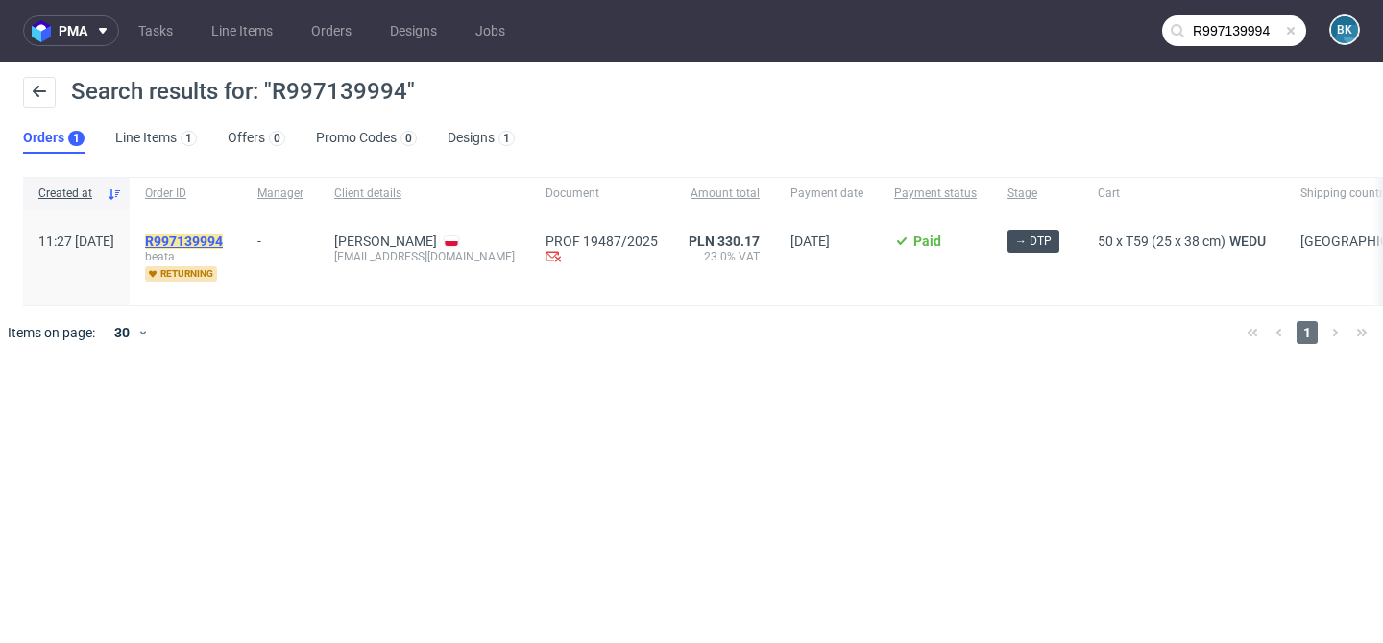
click at [223, 241] on mark "R997139994" at bounding box center [184, 240] width 78 height 15
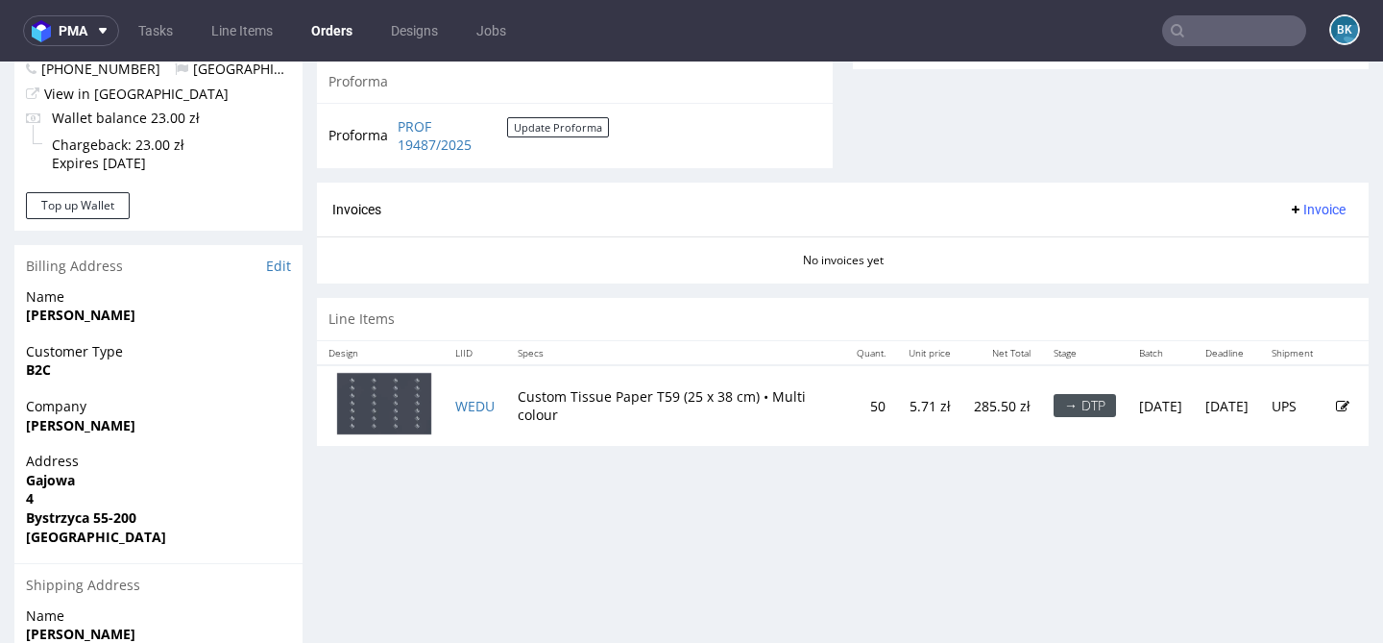
scroll to position [779, 0]
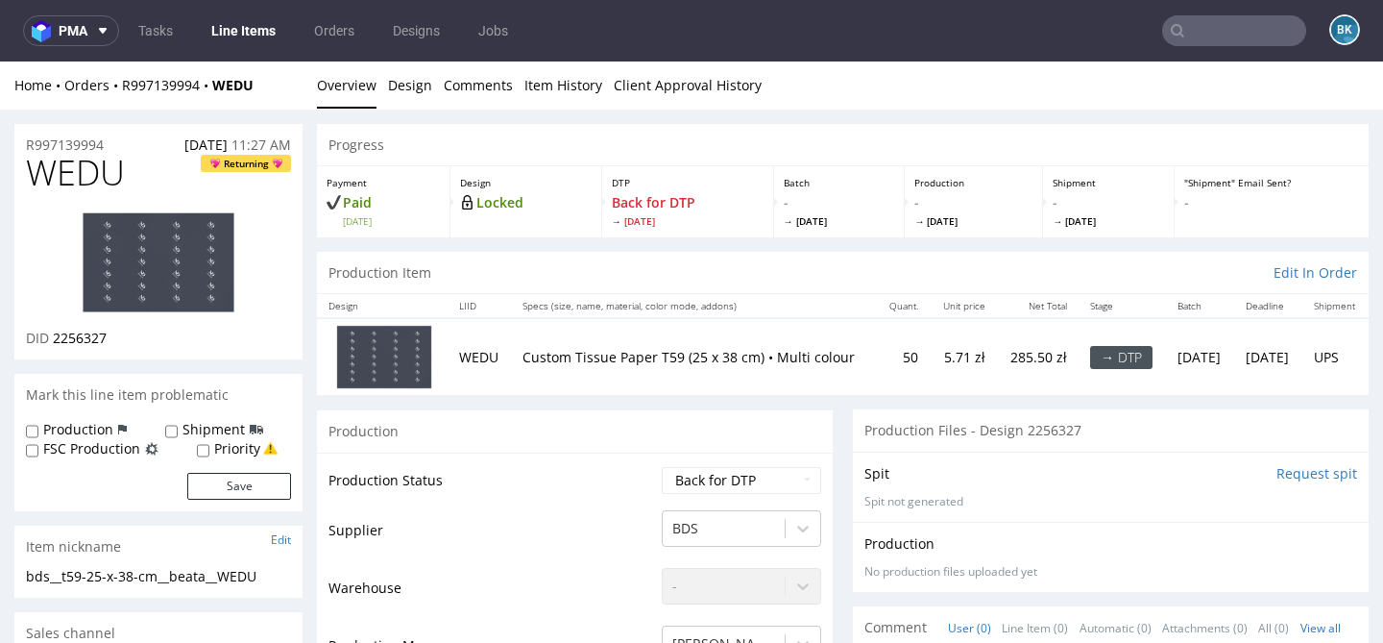
click at [1238, 40] on input "text" at bounding box center [1234, 30] width 144 height 31
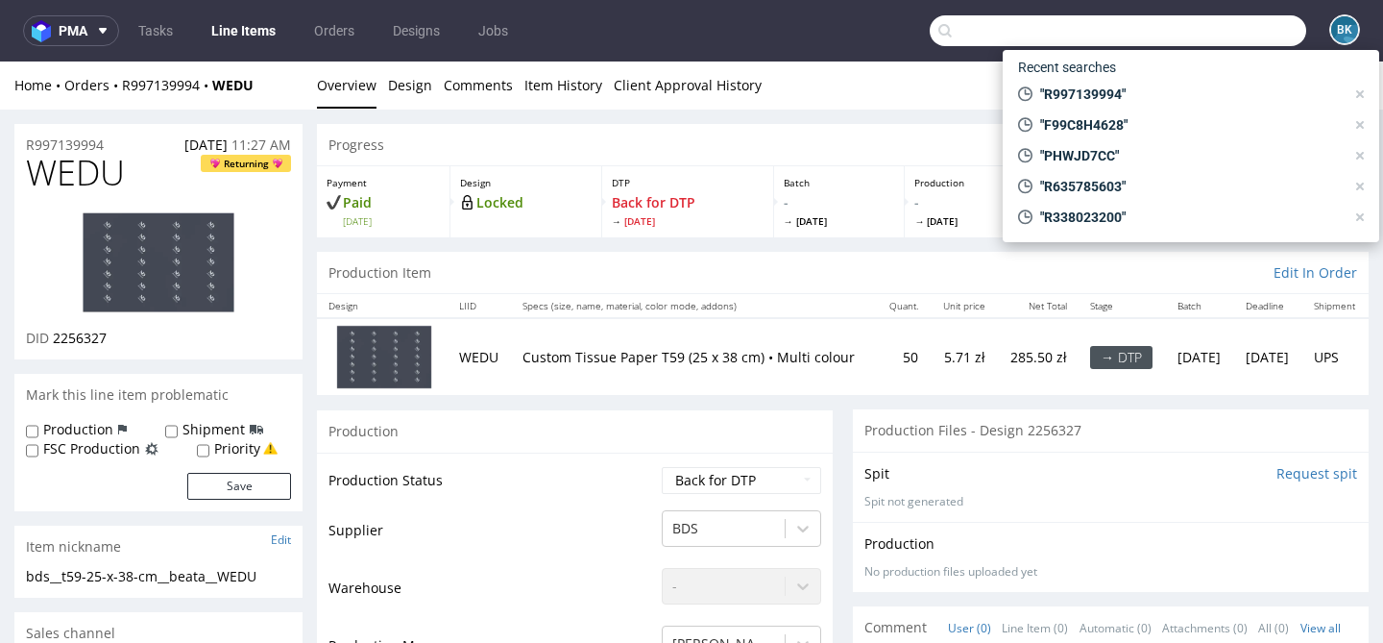
paste input "R248933670"
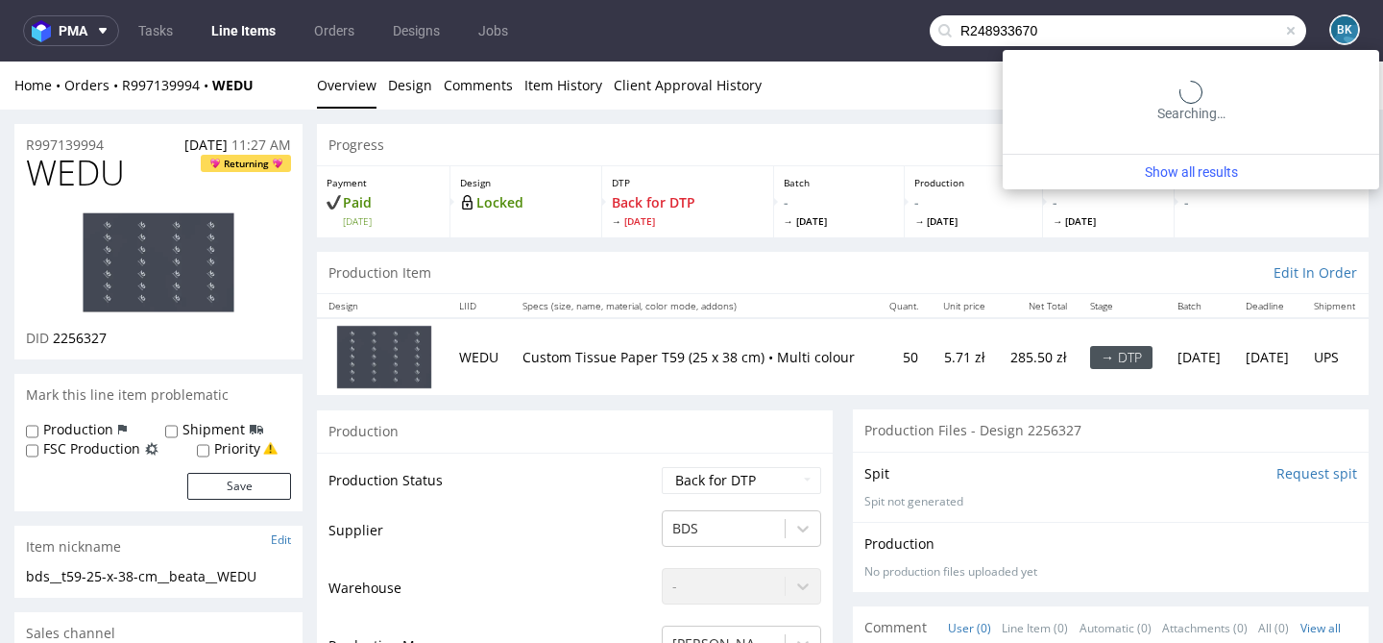
type input "R248933670"
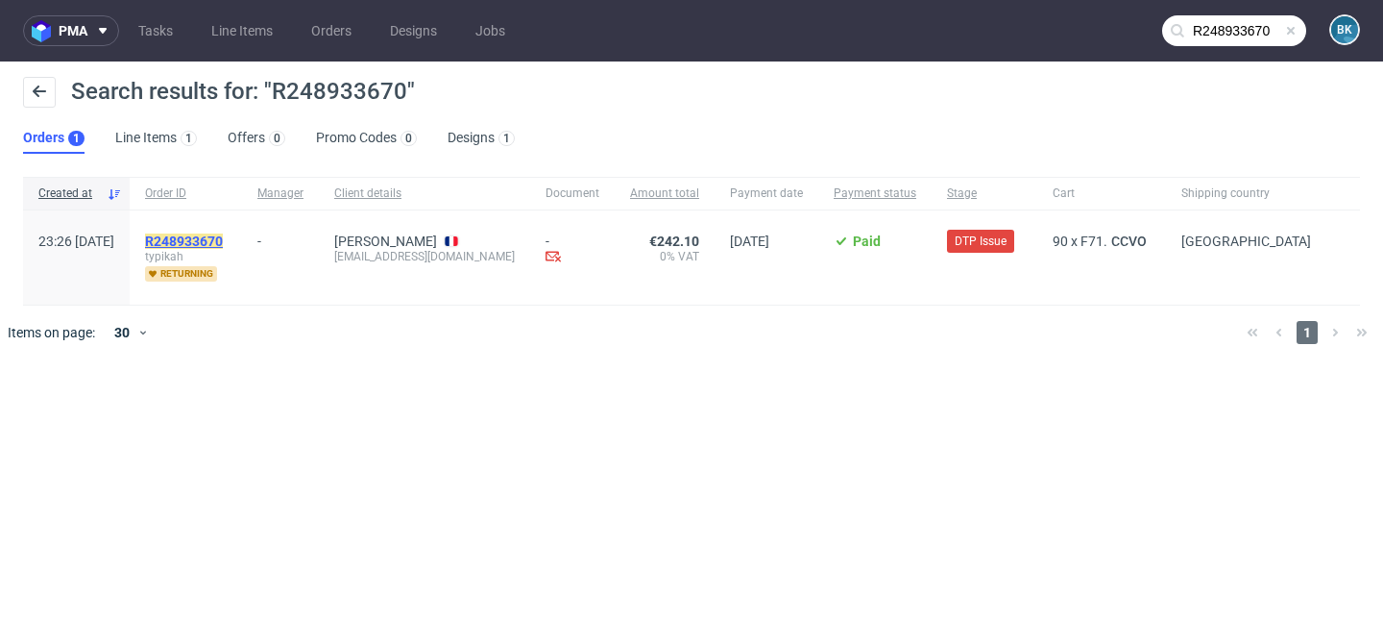
click at [223, 242] on mark "R248933670" at bounding box center [184, 240] width 78 height 15
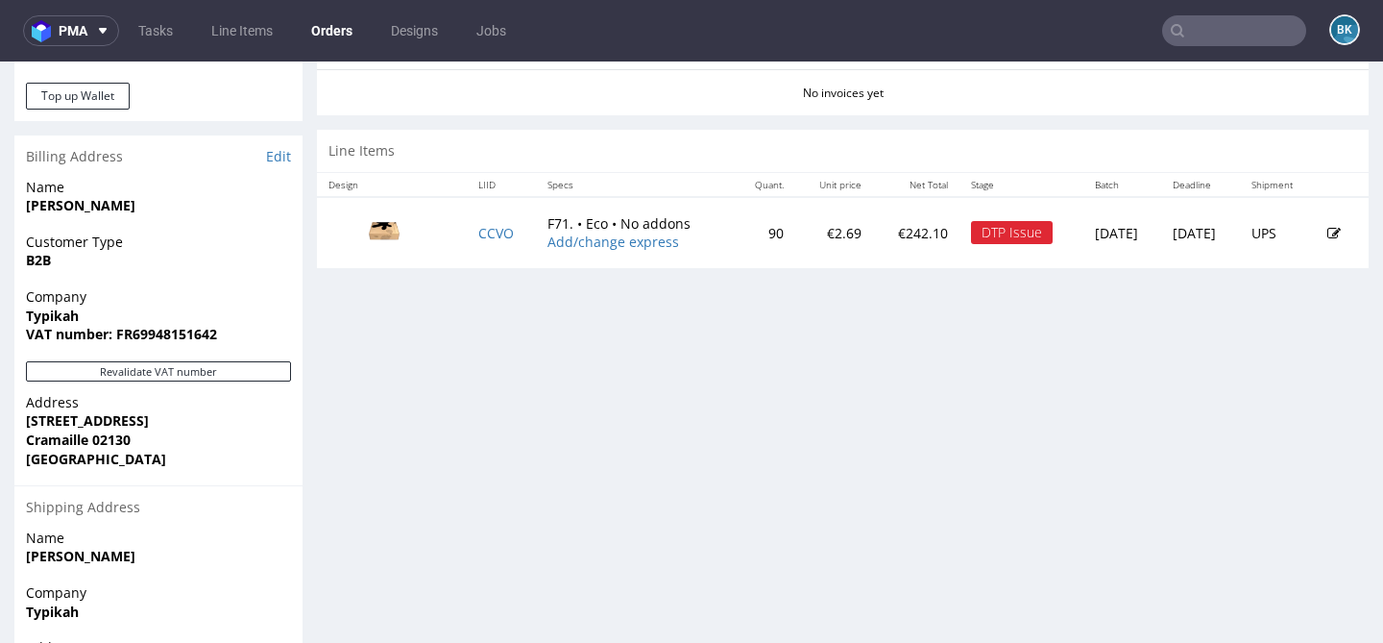
scroll to position [857, 0]
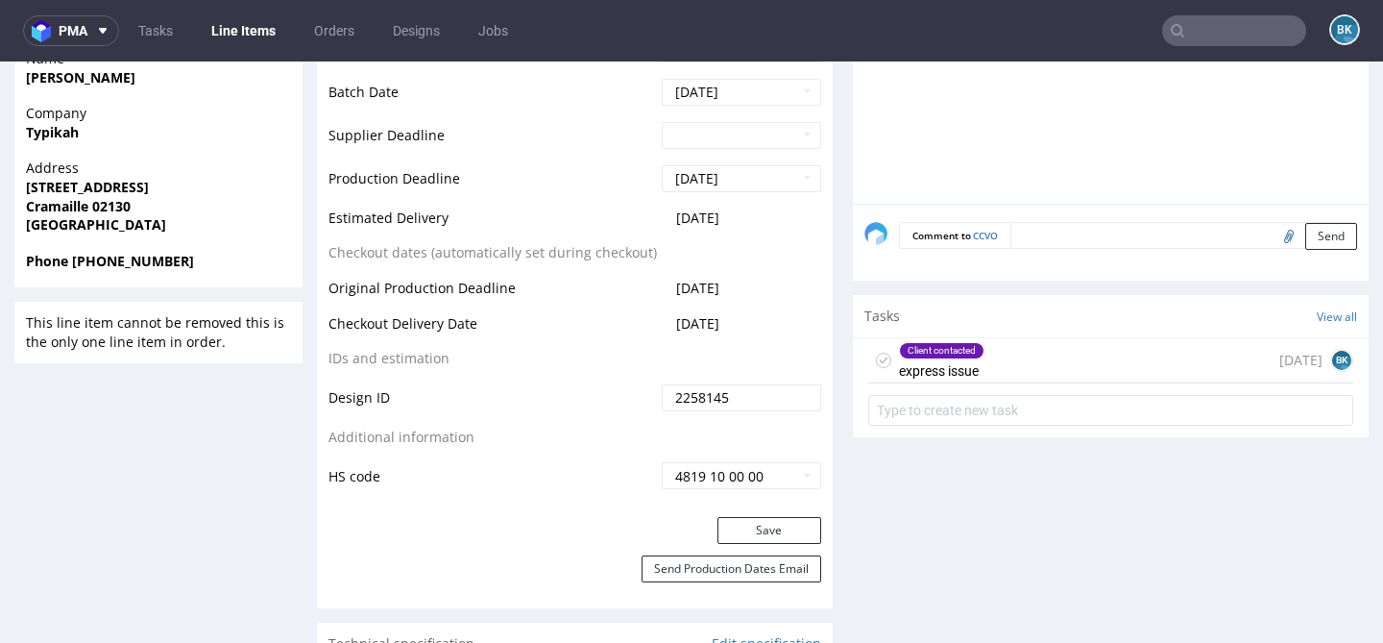
scroll to position [829, 0]
click at [1071, 372] on div "Client contacted express issue 6 days ago BK" at bounding box center [1110, 362] width 485 height 45
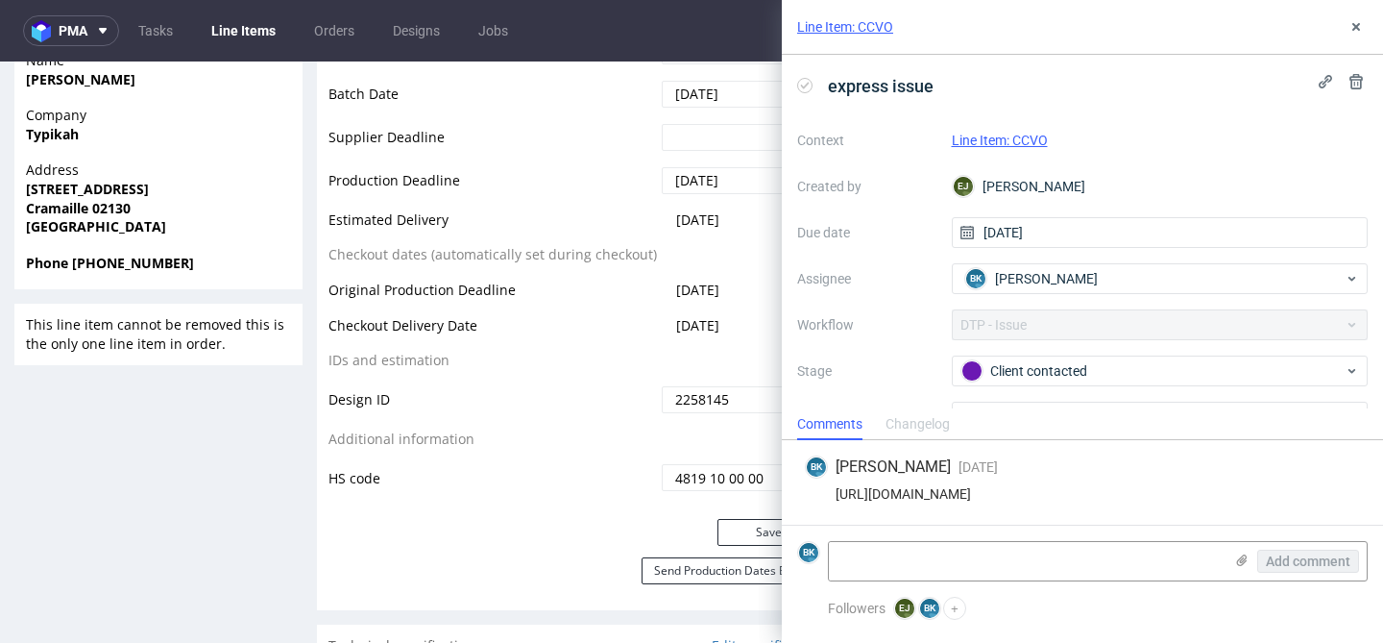
click at [1004, 493] on div "https://app-eu1.hubspot.com/contacts/25600958/record/0-5/227830836447/" at bounding box center [1082, 493] width 555 height 15
copy div "https://app-eu1.hubspot.com/contacts/25600958/record/0-5/227830836447/"
click at [1053, 512] on div "BK Bogna Krystian 5 days ago 17th Sep 2025, 16:10 https://app-eu1.hubspot.com/c…" at bounding box center [1082, 482] width 571 height 85
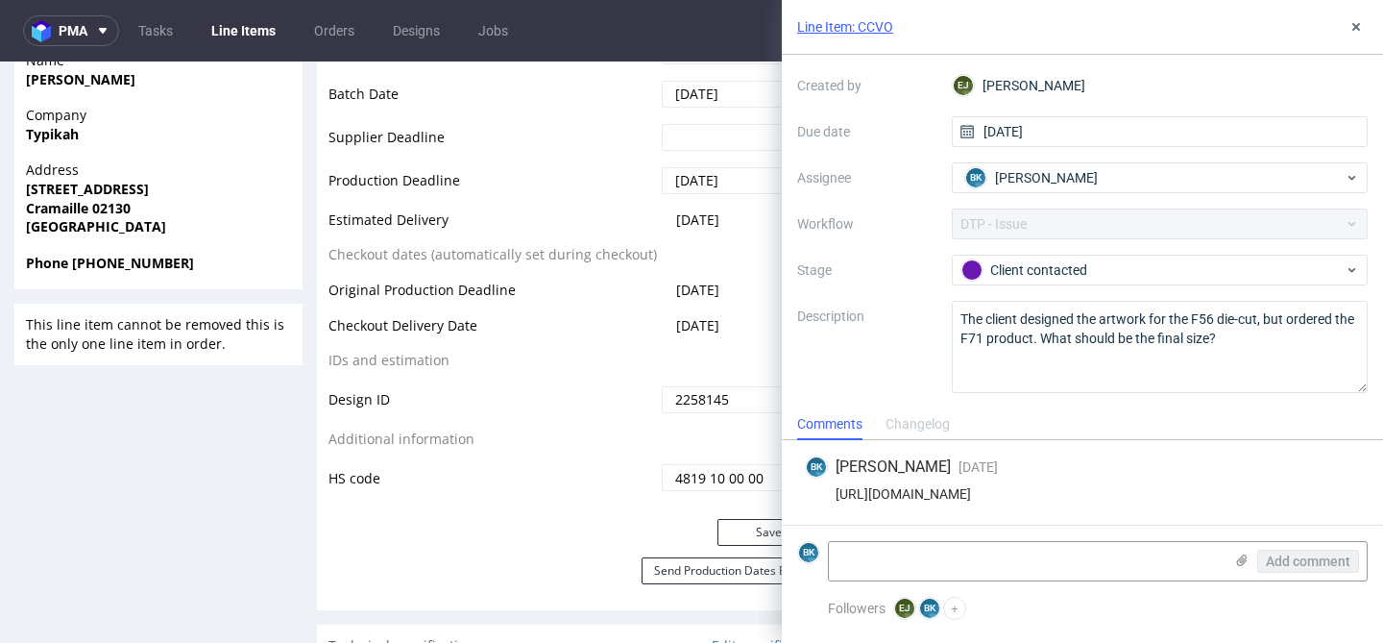
scroll to position [99, 0]
click at [898, 560] on textarea at bounding box center [1026, 561] width 394 height 38
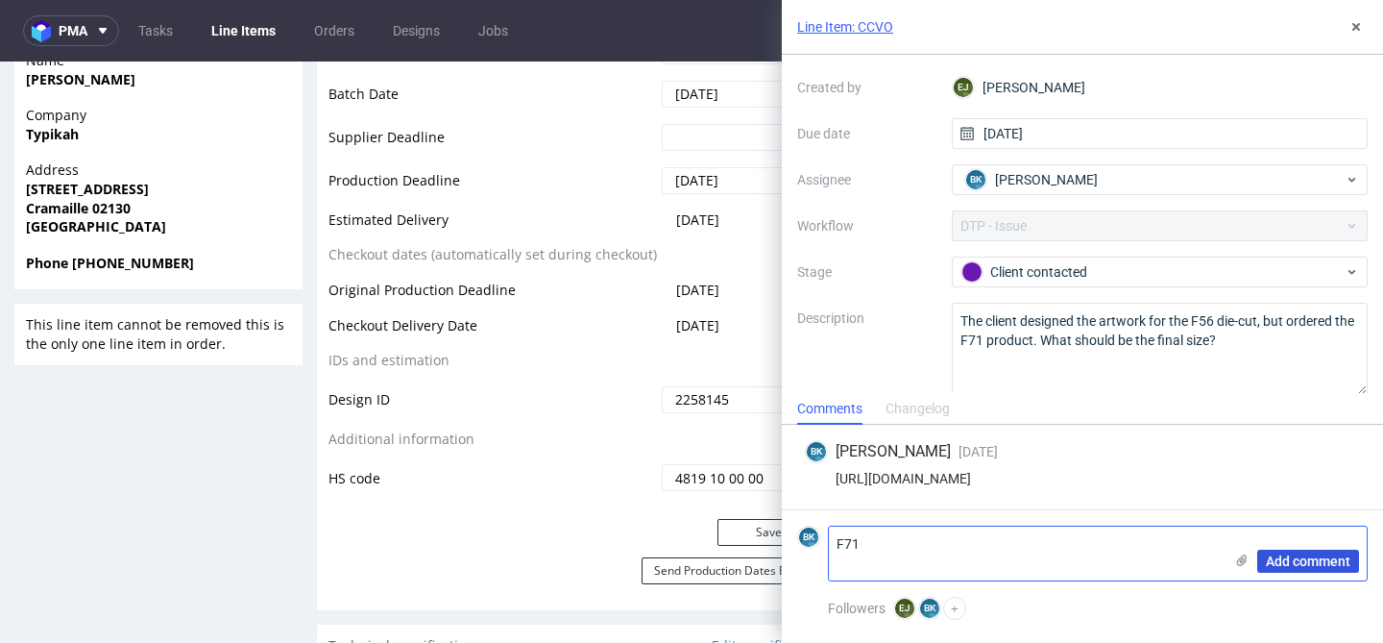
type textarea "F71"
click at [1301, 554] on span "Add comment" at bounding box center [1308, 560] width 85 height 13
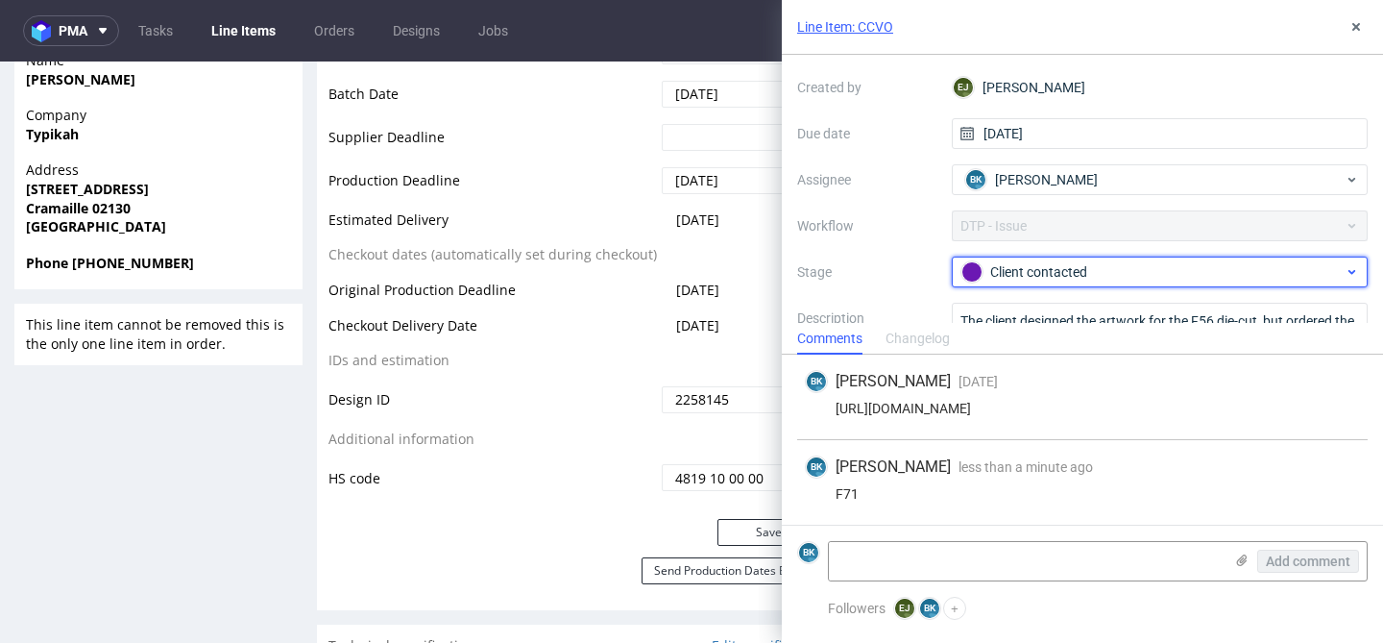
click at [1087, 277] on div "Client contacted" at bounding box center [1153, 271] width 382 height 21
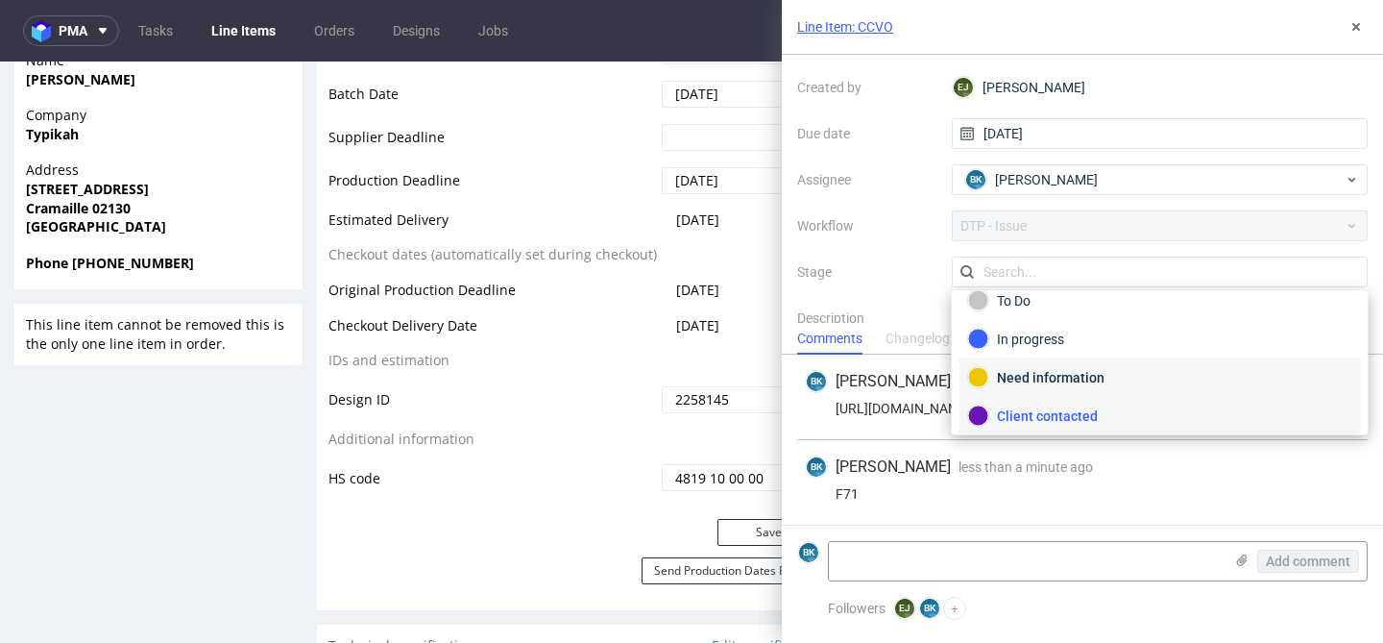
scroll to position [140, 0]
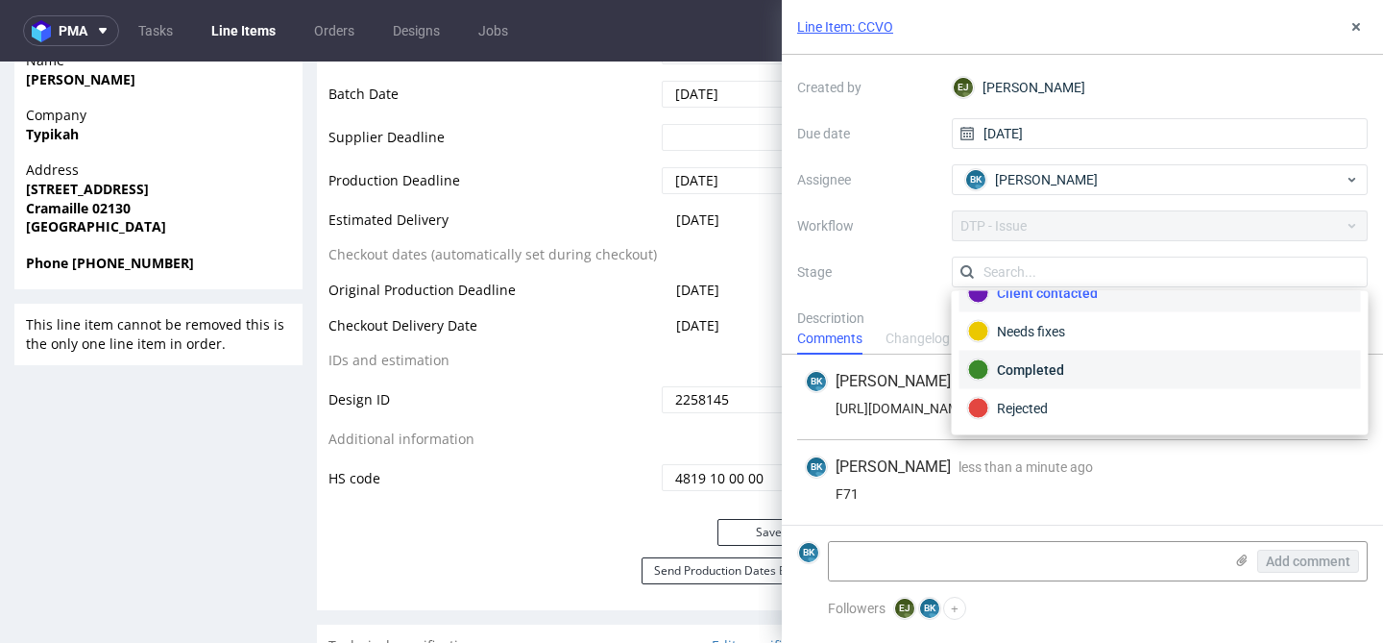
click at [1060, 370] on div "Completed" at bounding box center [1160, 369] width 384 height 21
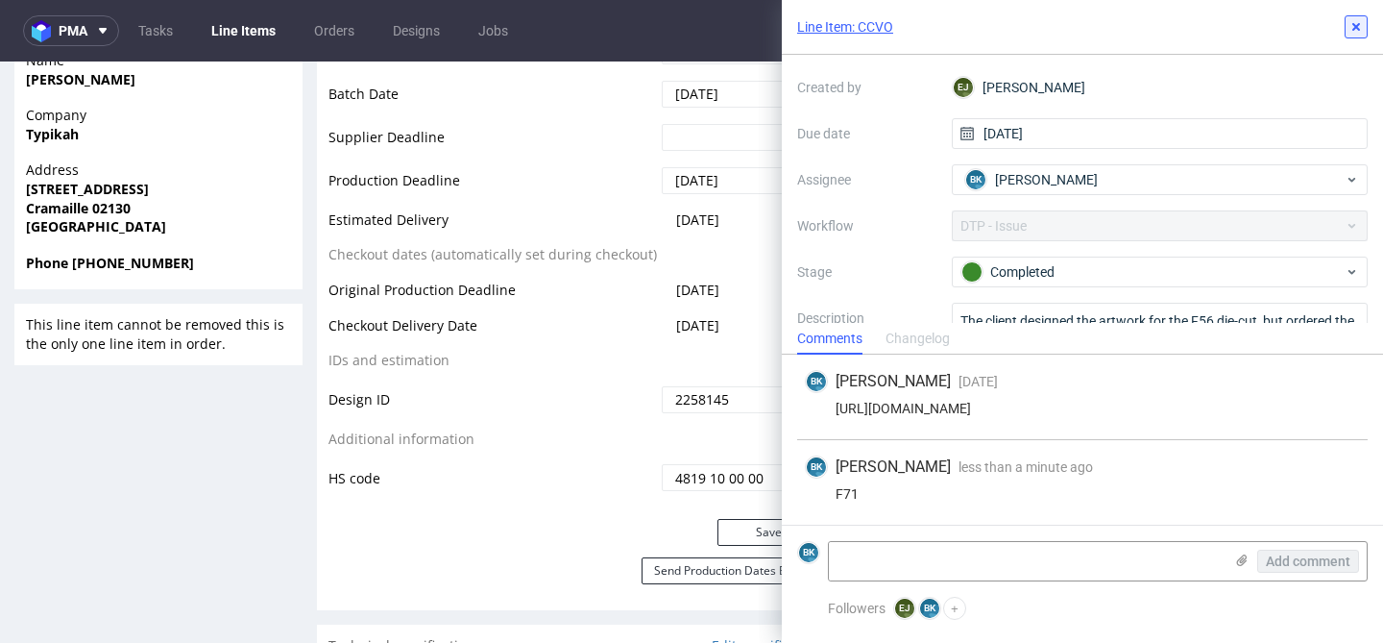
click at [1355, 20] on icon at bounding box center [1356, 26] width 15 height 15
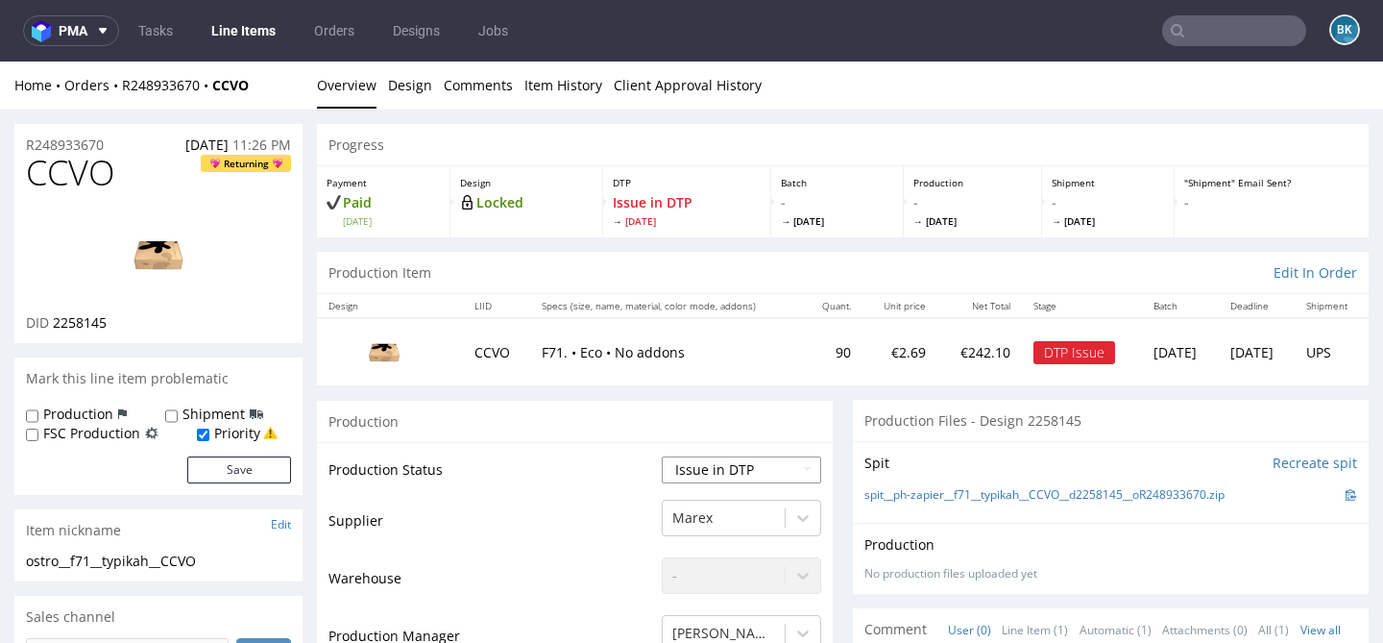
click at [743, 461] on select "Waiting for Artwork Waiting for Diecut Waiting for Mockup Waiting for DTP Waiti…" at bounding box center [741, 469] width 159 height 27
select select "back_for_dtp"
click at [662, 456] on select "Waiting for Artwork Waiting for Diecut Waiting for Mockup Waiting for DTP Waiti…" at bounding box center [741, 469] width 159 height 27
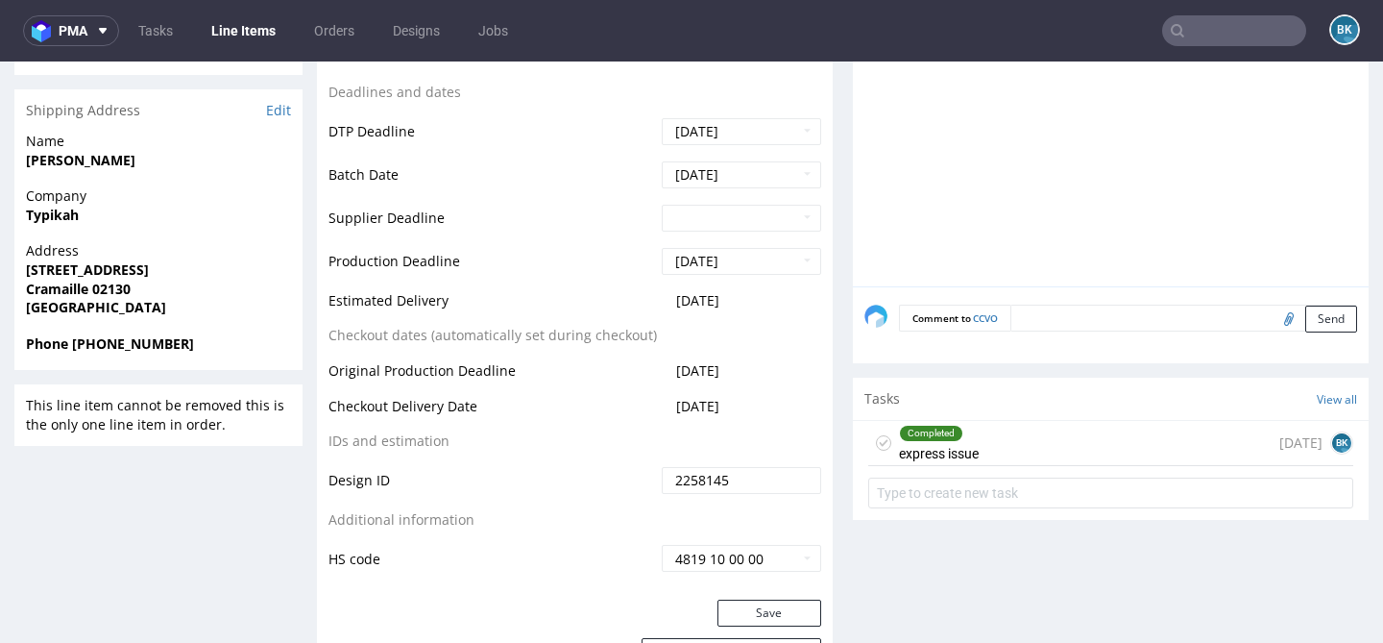
scroll to position [777, 0]
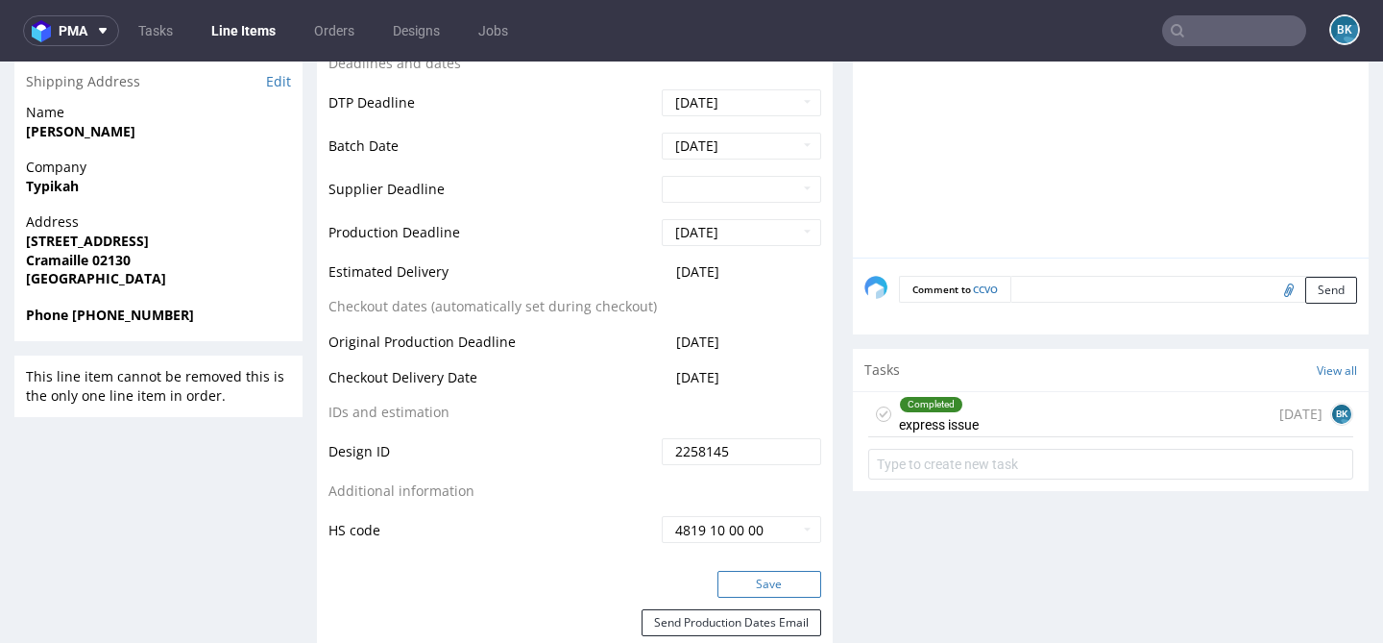
click at [801, 586] on button "Save" at bounding box center [770, 584] width 104 height 27
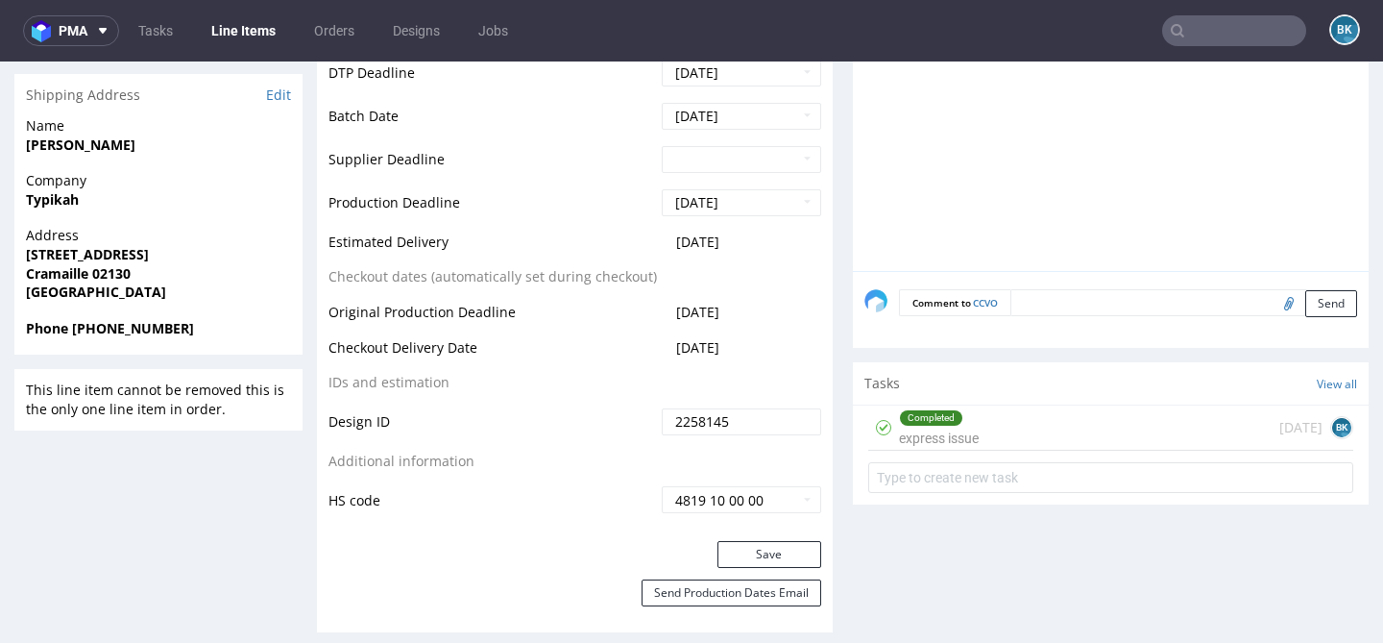
scroll to position [764, 0]
click at [990, 434] on div "Completed express issue 6 days ago BK" at bounding box center [1110, 427] width 485 height 45
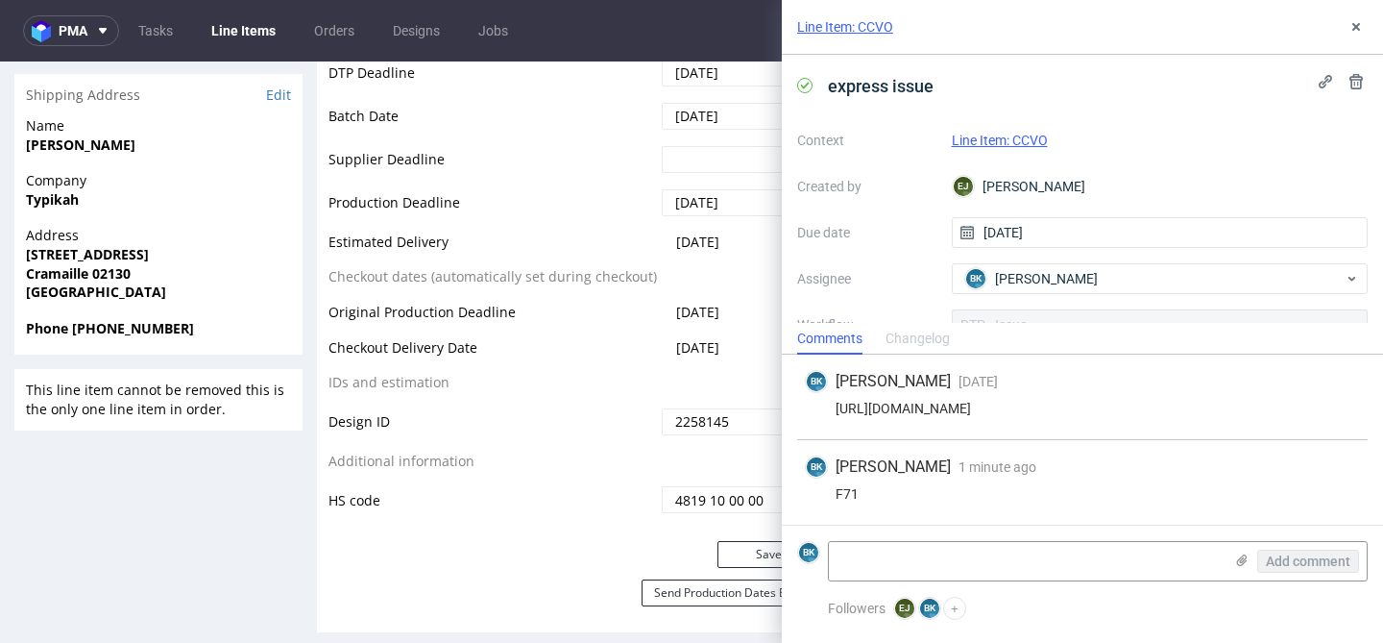
click at [1012, 415] on div "https://app-eu1.hubspot.com/contacts/25600958/record/0-5/227830836447/" at bounding box center [1082, 408] width 555 height 15
click at [969, 414] on div "https://app-eu1.hubspot.com/contacts/25600958/record/0-5/227830836447/" at bounding box center [1082, 408] width 555 height 15
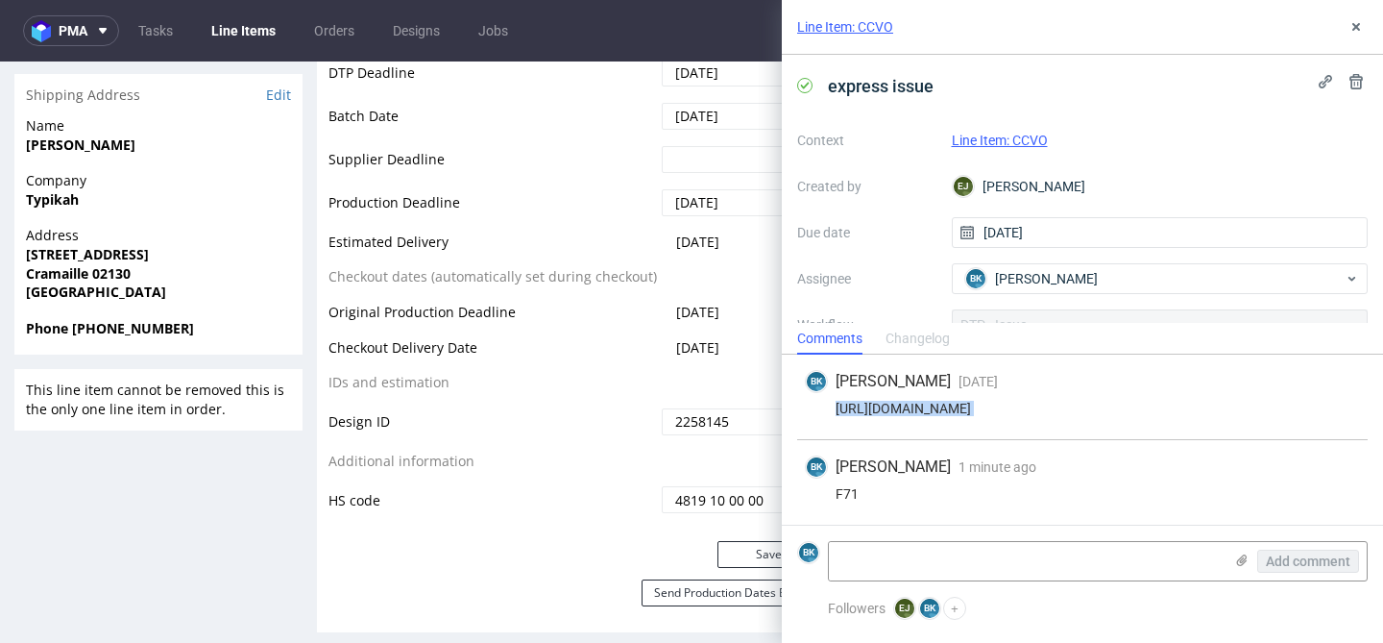
copy div "https://app-eu1.hubspot.com/contacts/25600958/record/0-5/227830836447/"
click at [1350, 26] on icon at bounding box center [1356, 26] width 15 height 15
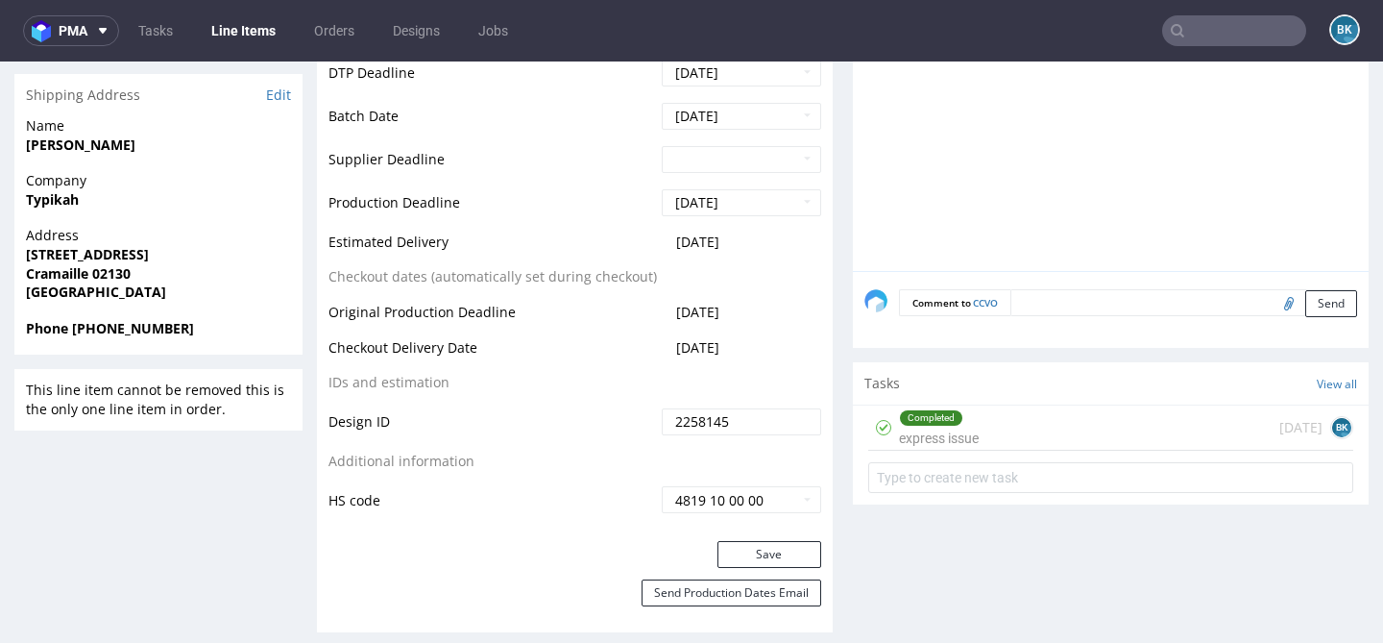
click at [1234, 21] on input "text" at bounding box center [1234, 30] width 144 height 31
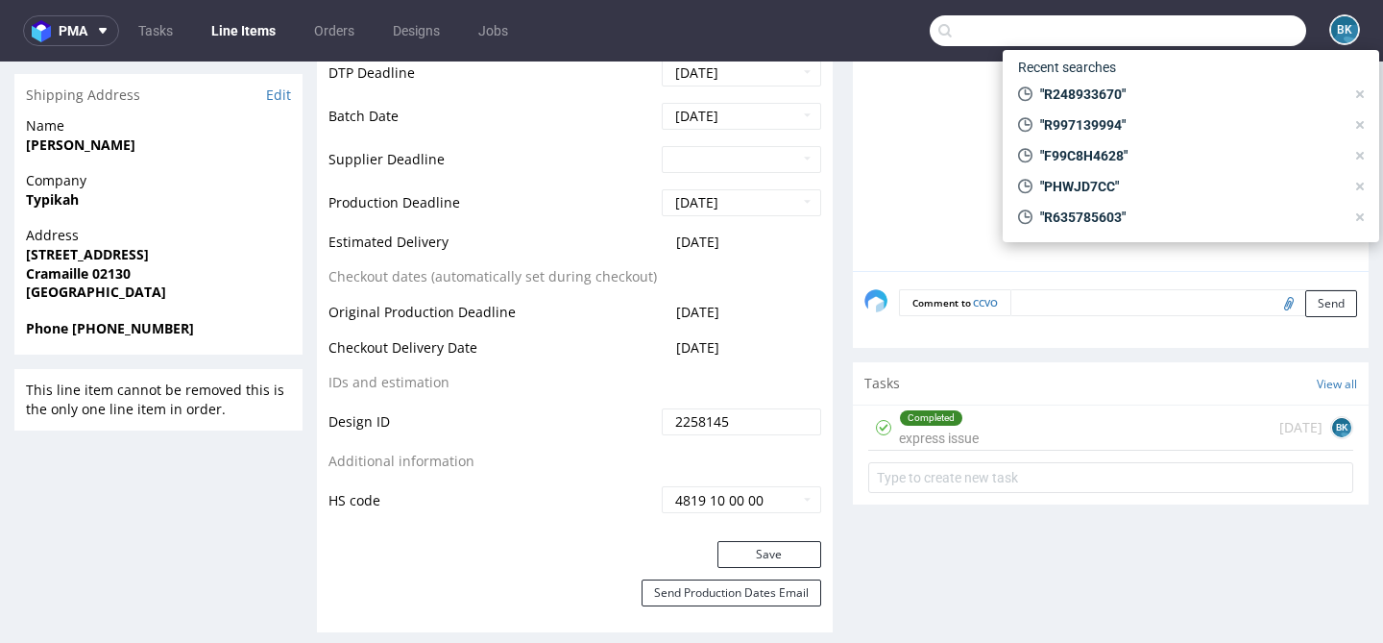
paste input "R745505354"
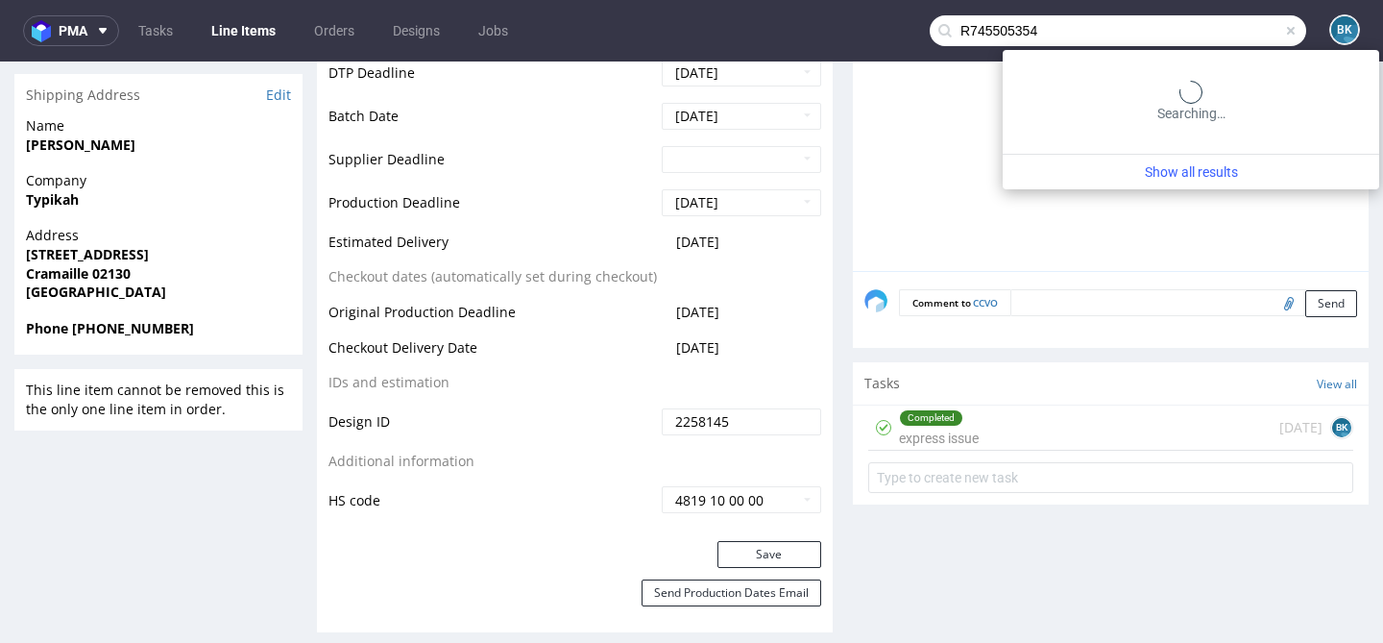
type input "R745505354"
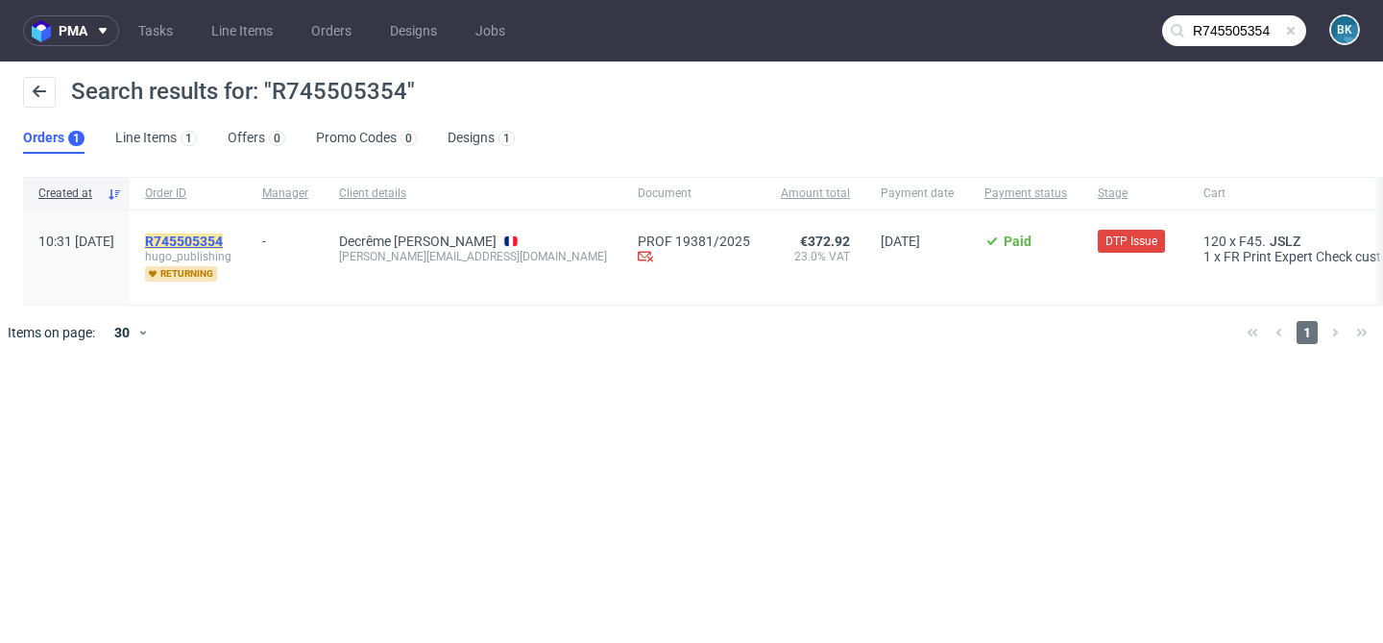
click at [223, 233] on mark "R745505354" at bounding box center [184, 240] width 78 height 15
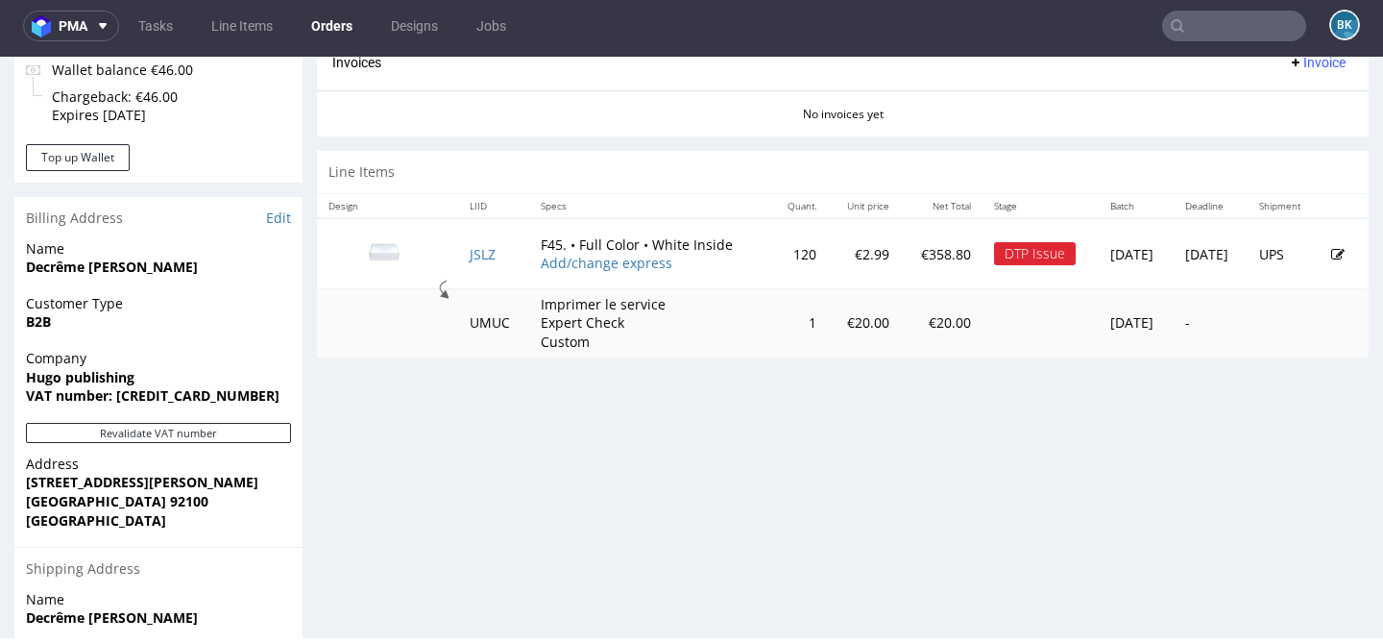
scroll to position [822, 0]
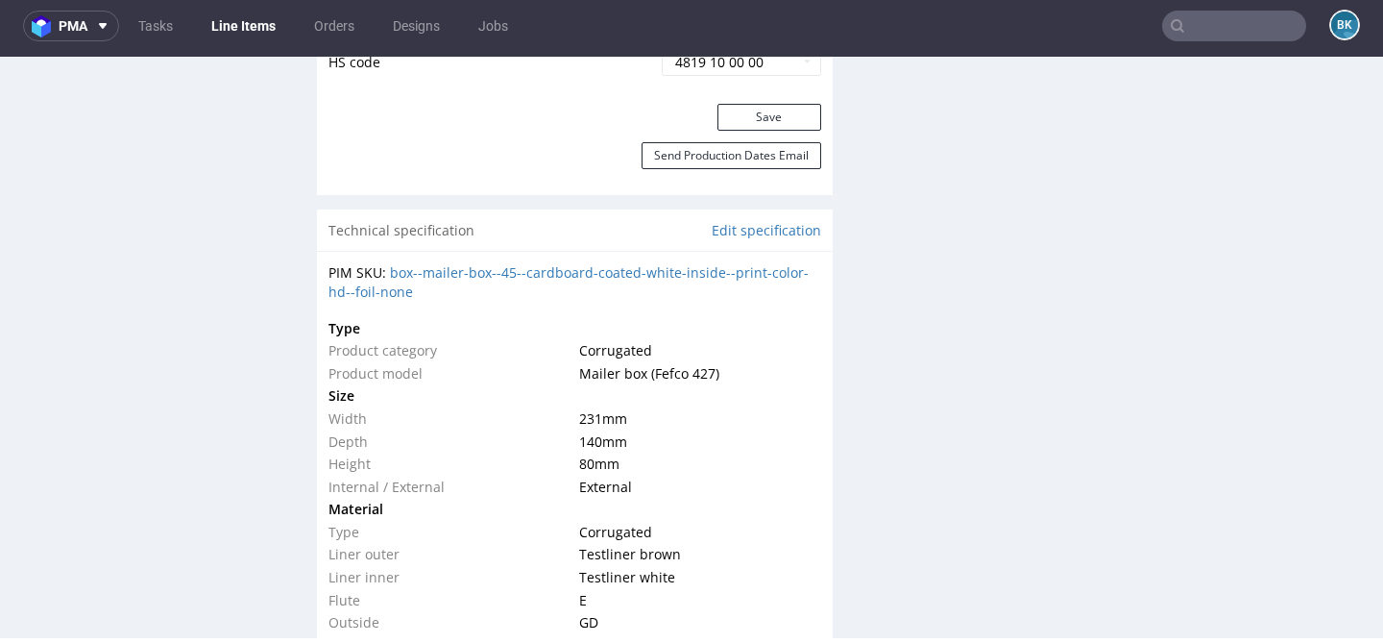
scroll to position [1141, 0]
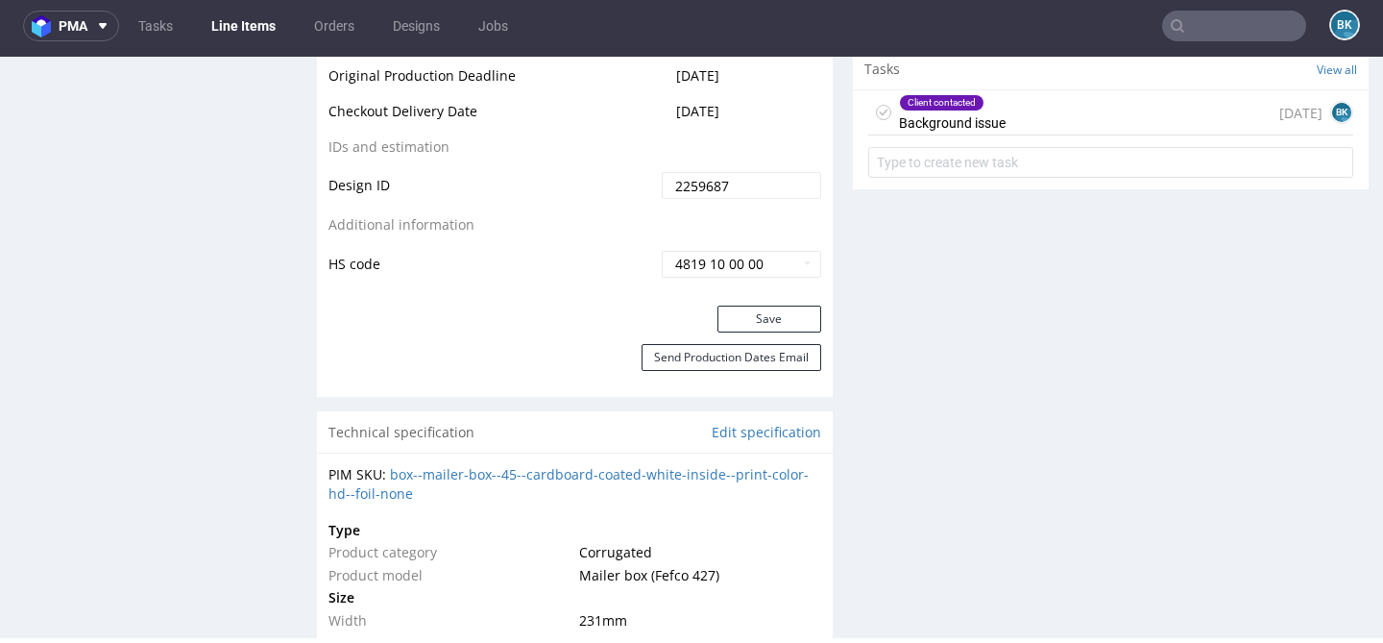
click at [1019, 125] on div "Client contacted Background issue 7 days ago BK" at bounding box center [1110, 112] width 485 height 45
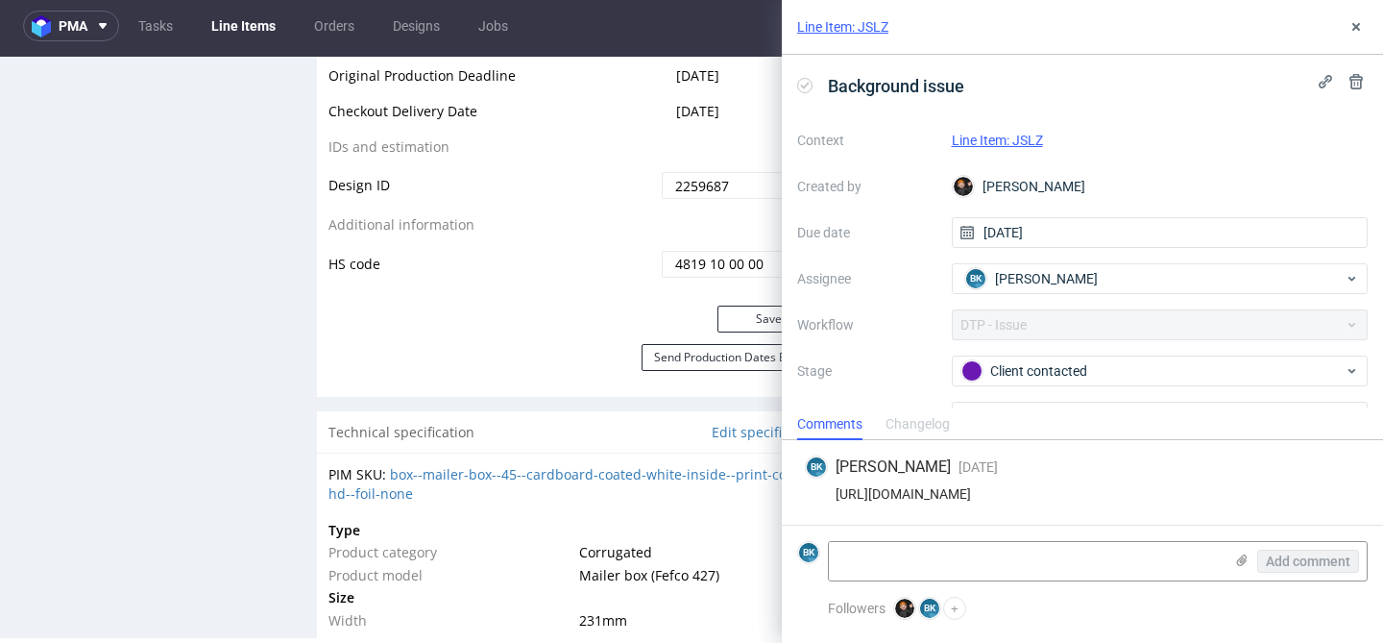
click at [1052, 499] on div "https://app-eu1.hubspot.com/contacts/25600958/record/0-5/227190094015/" at bounding box center [1082, 493] width 555 height 15
copy div "https://app-eu1.hubspot.com/contacts/25600958/record/0-5/227190094015/"
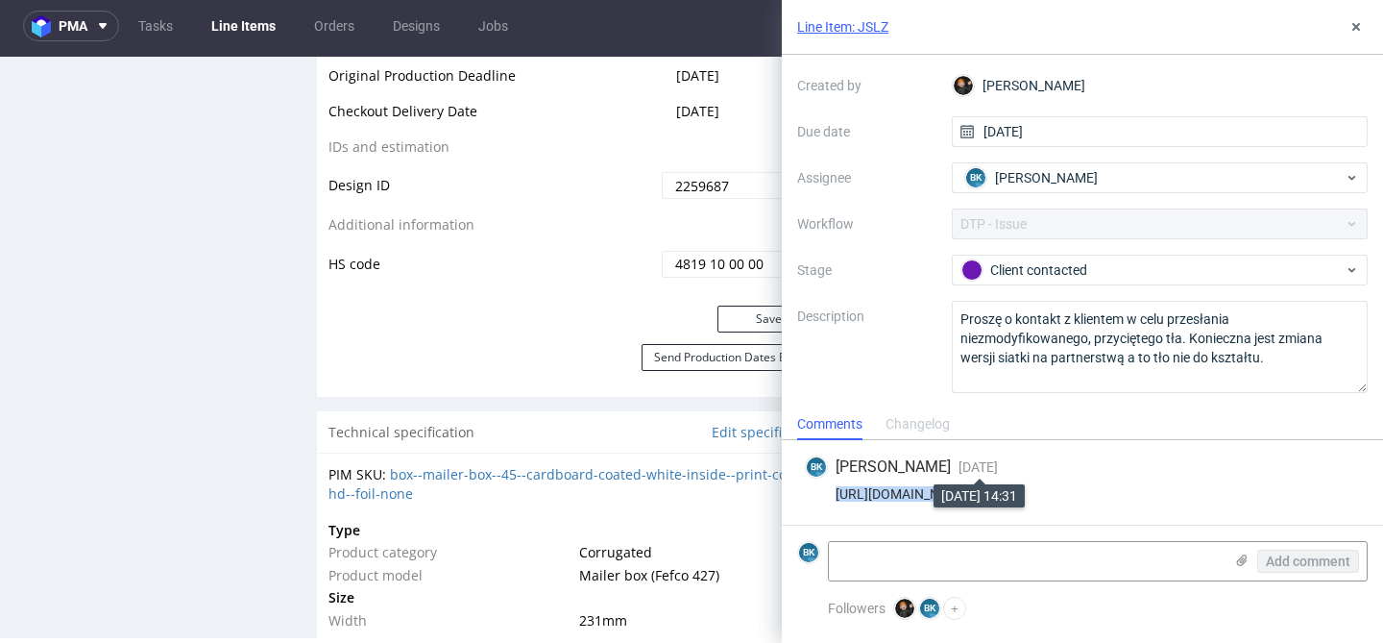
copy div "https://app-eu1.hubspot.com/contacts/25600958/record/0-5/227190094015/"
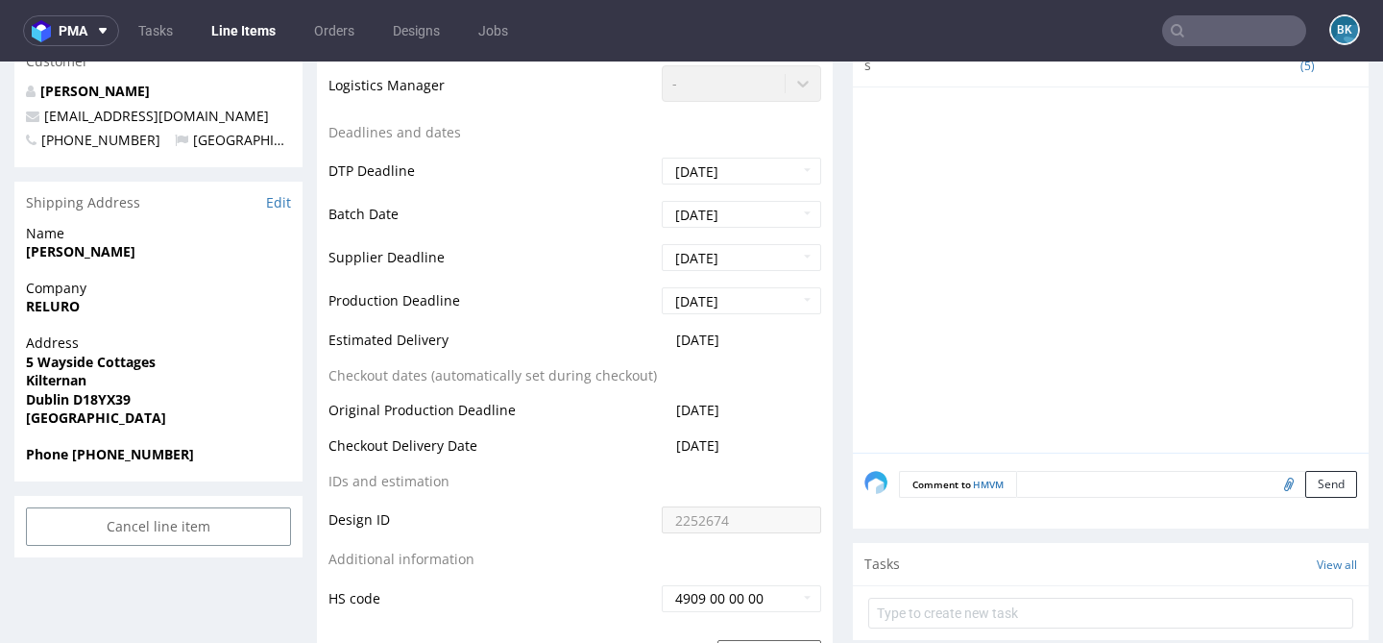
scroll to position [738, 0]
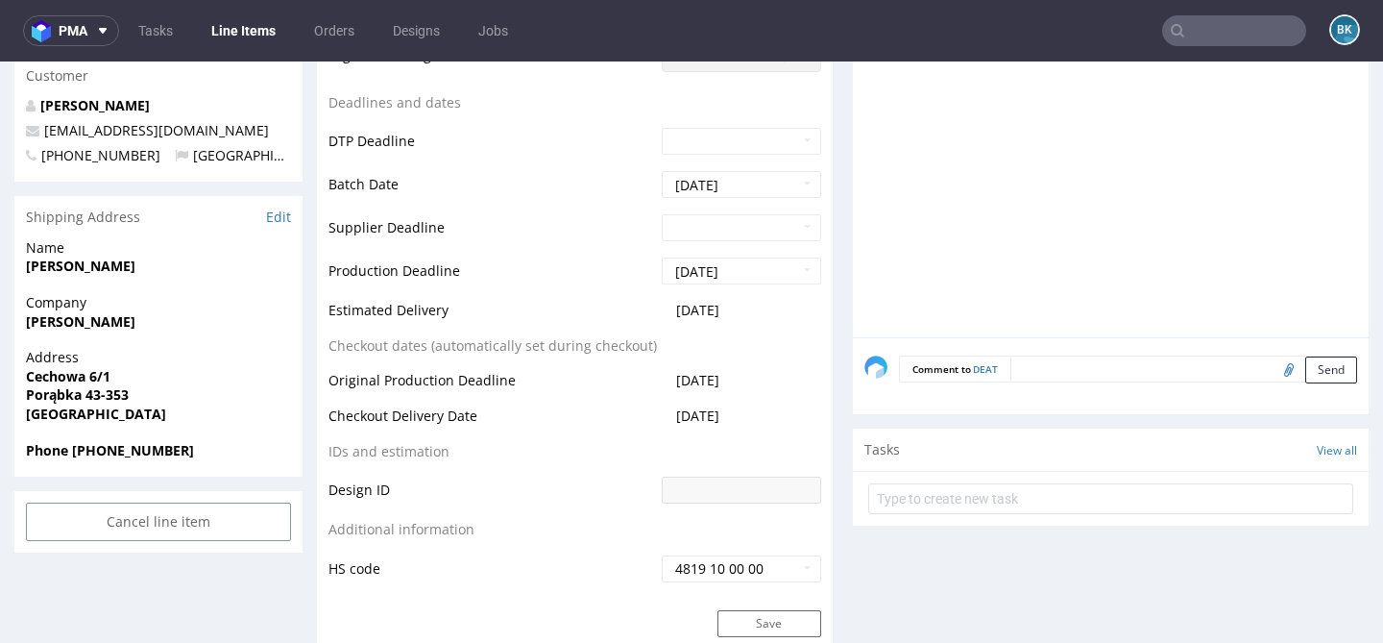
scroll to position [753, 0]
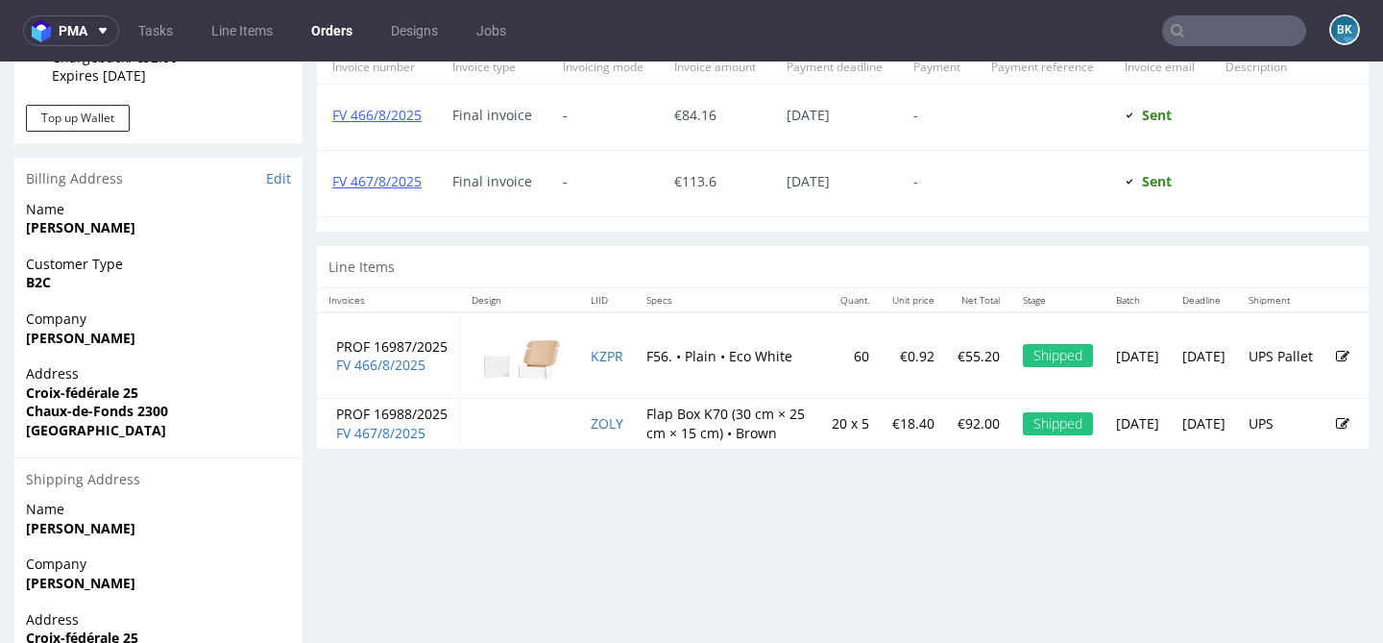
scroll to position [916, 0]
